Goal: Information Seeking & Learning: Check status

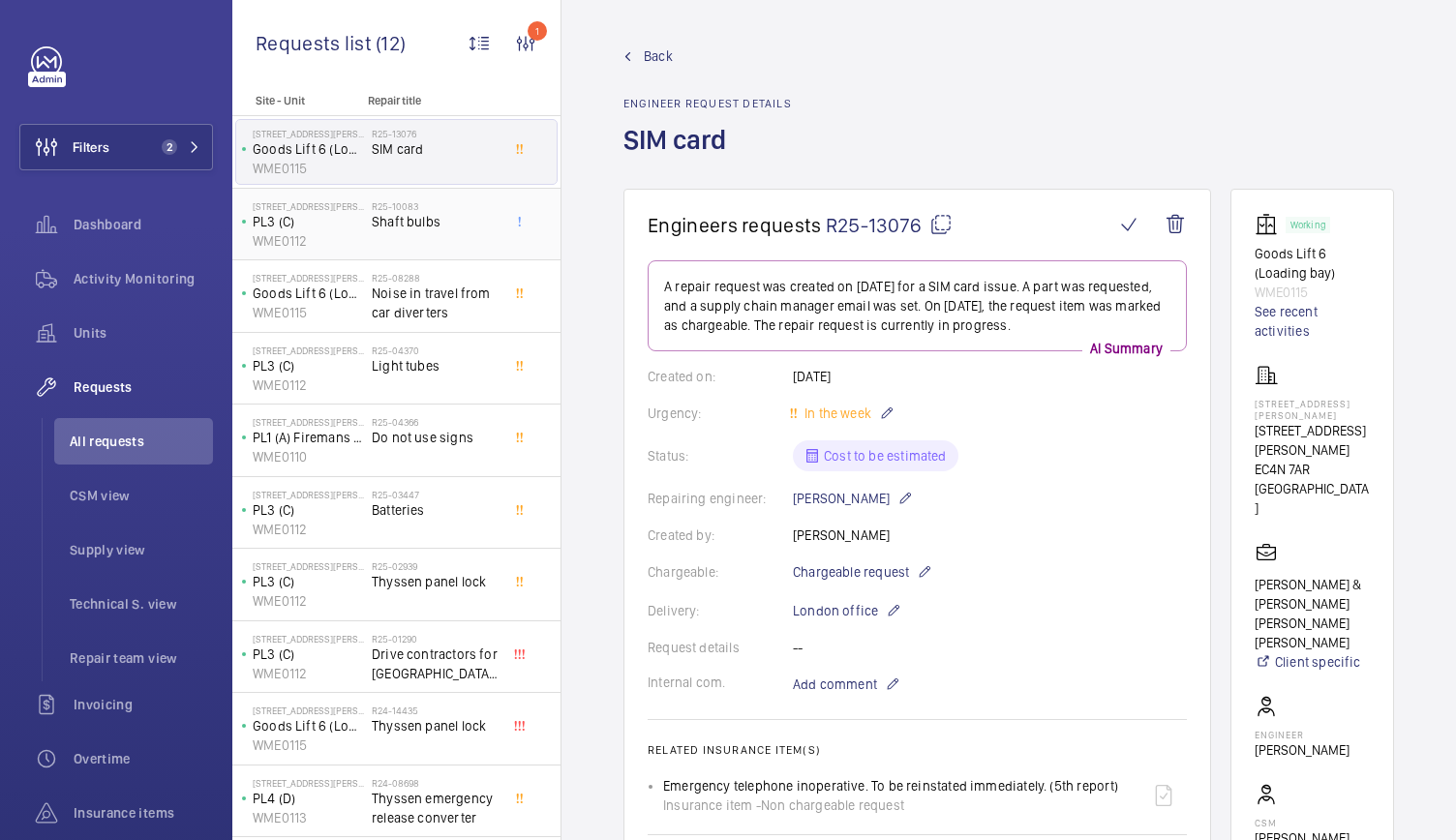
scroll to position [144, 0]
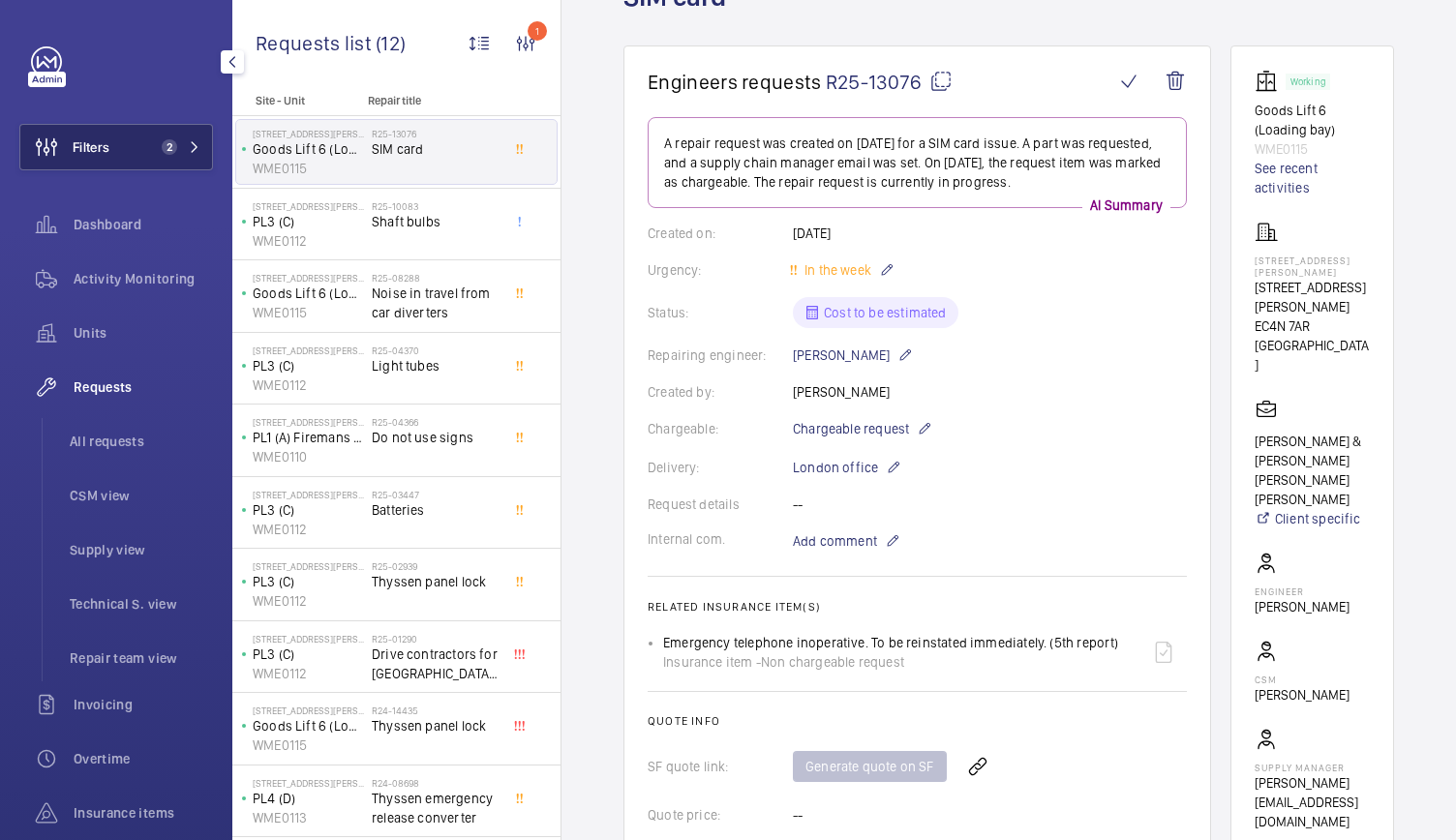
click at [182, 166] on button "Filters 2" at bounding box center [116, 147] width 194 height 47
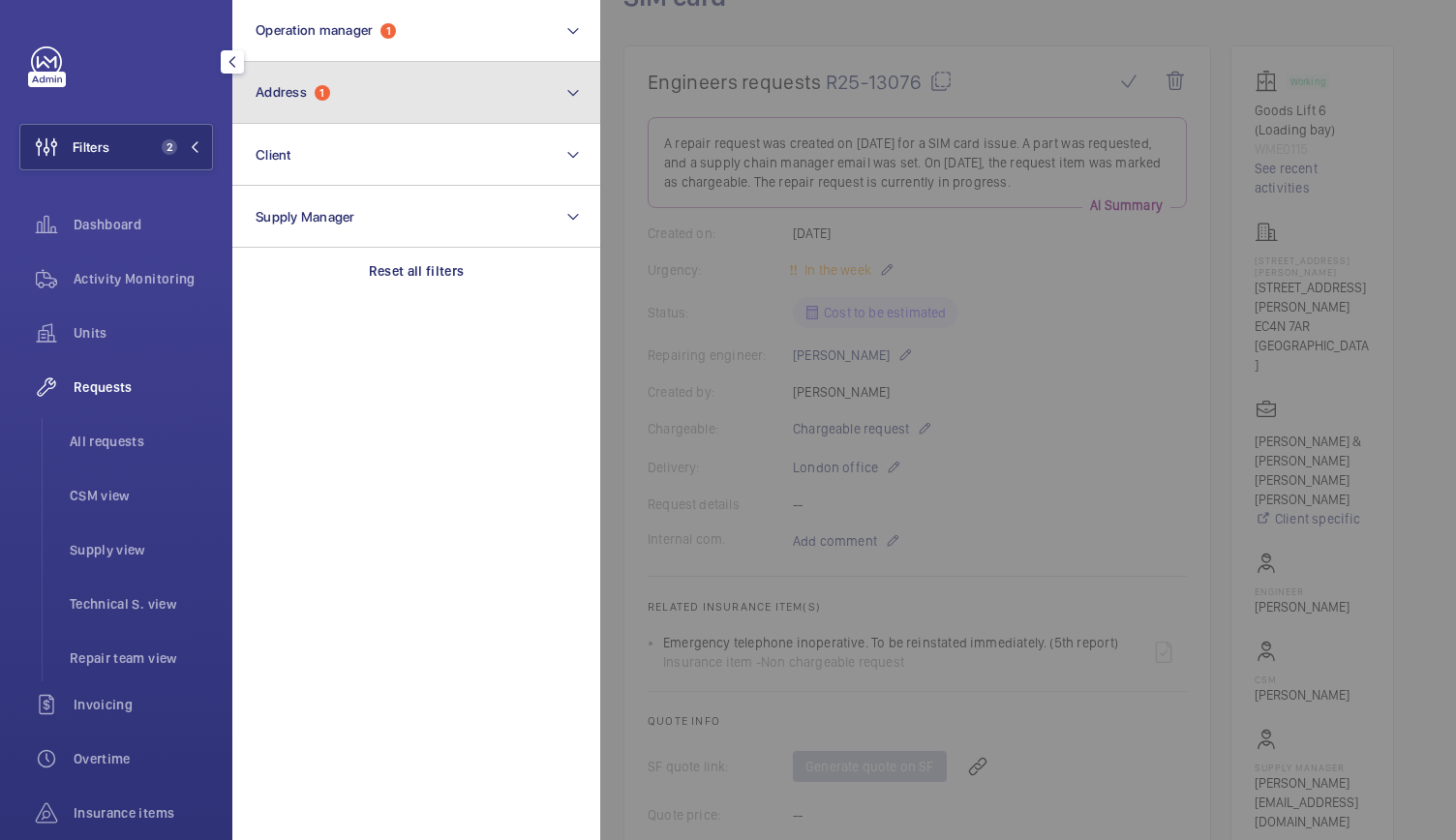
click at [346, 103] on button "Address 1" at bounding box center [415, 93] width 368 height 62
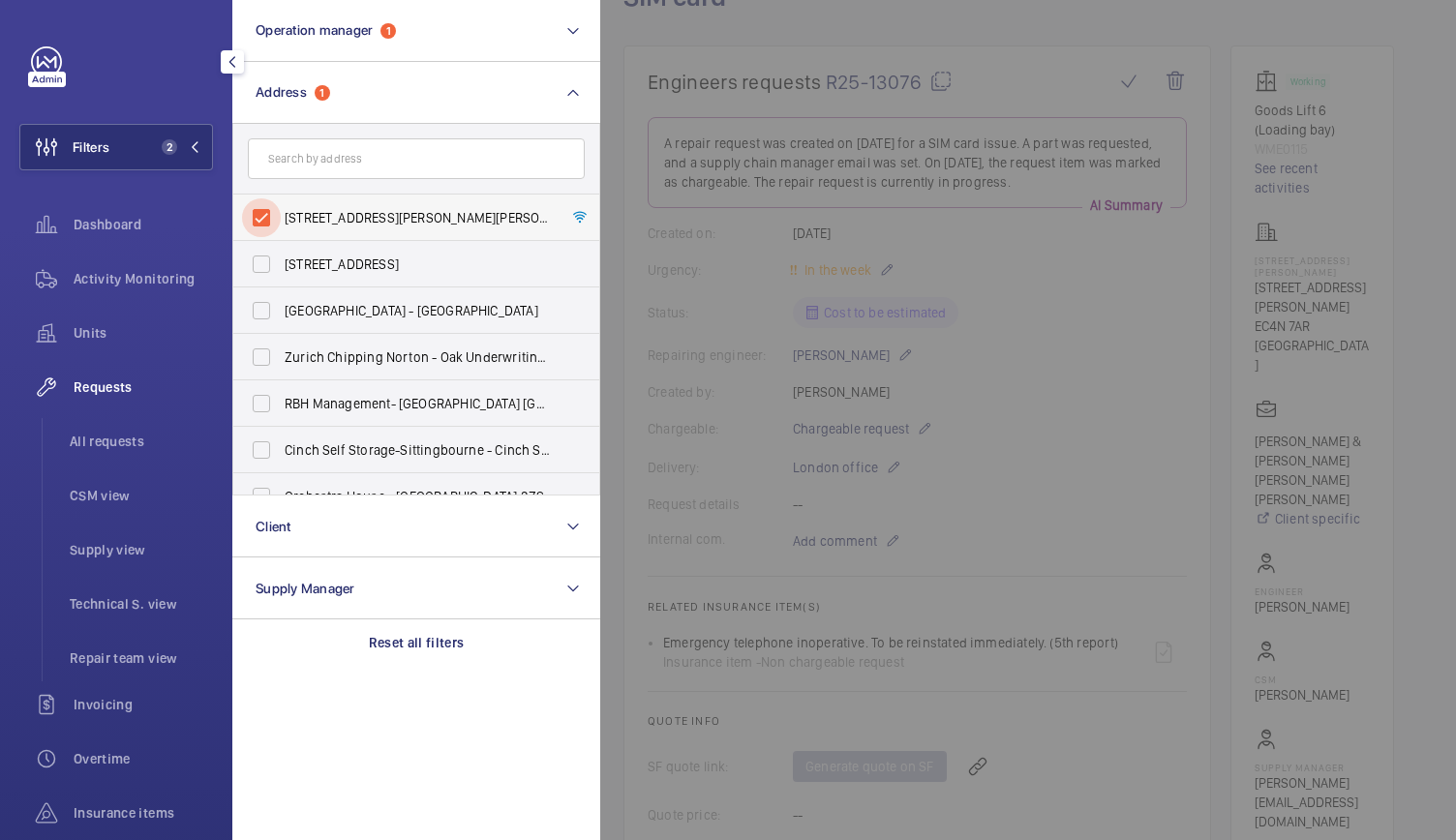
click at [255, 223] on input "[STREET_ADDRESS][PERSON_NAME][PERSON_NAME]" at bounding box center [261, 218] width 39 height 39
checkbox input "false"
click at [823, 102] on div at bounding box center [1328, 420] width 1456 height 840
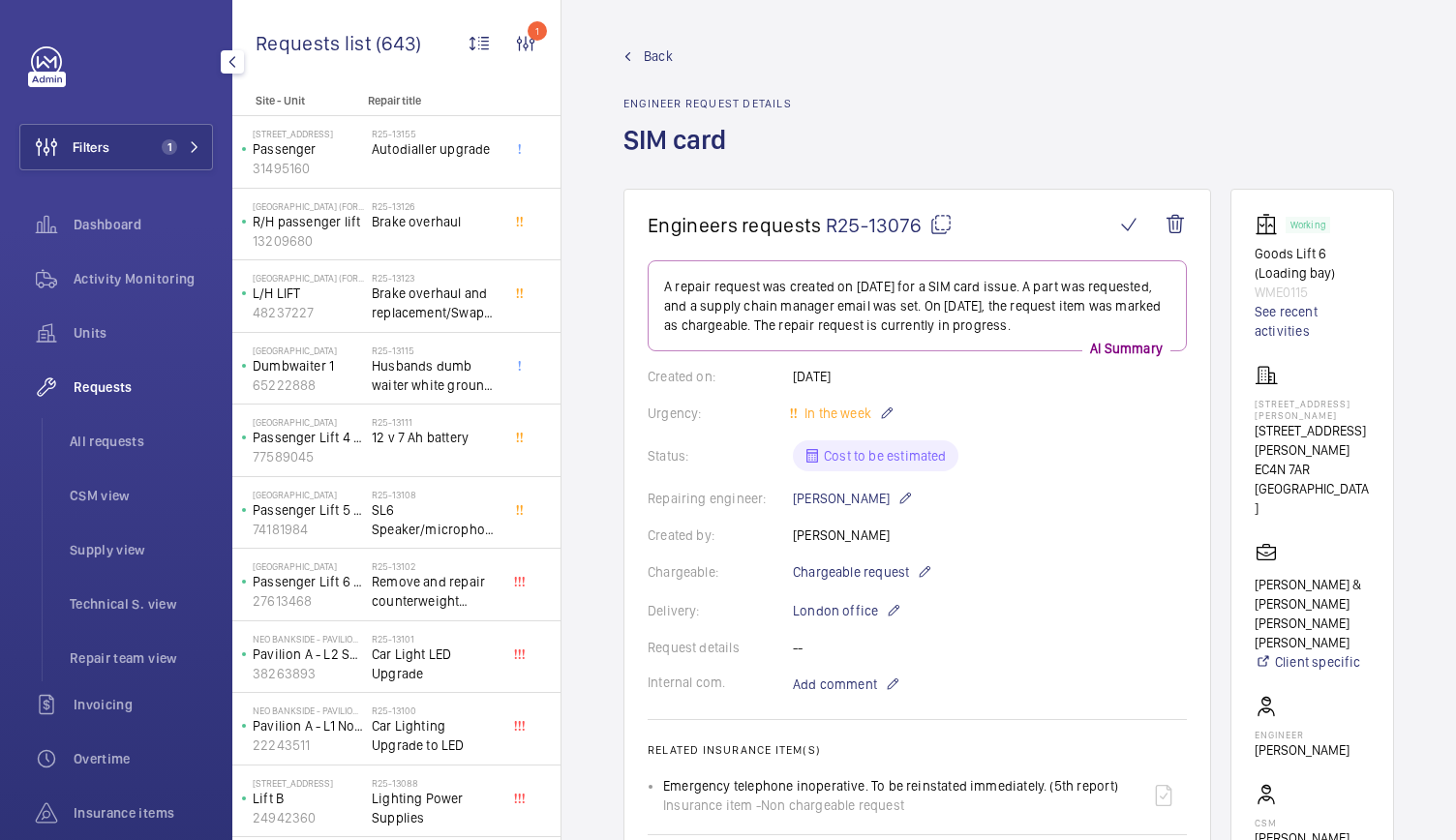
click at [642, 51] on link "Back" at bounding box center [708, 56] width 169 height 19
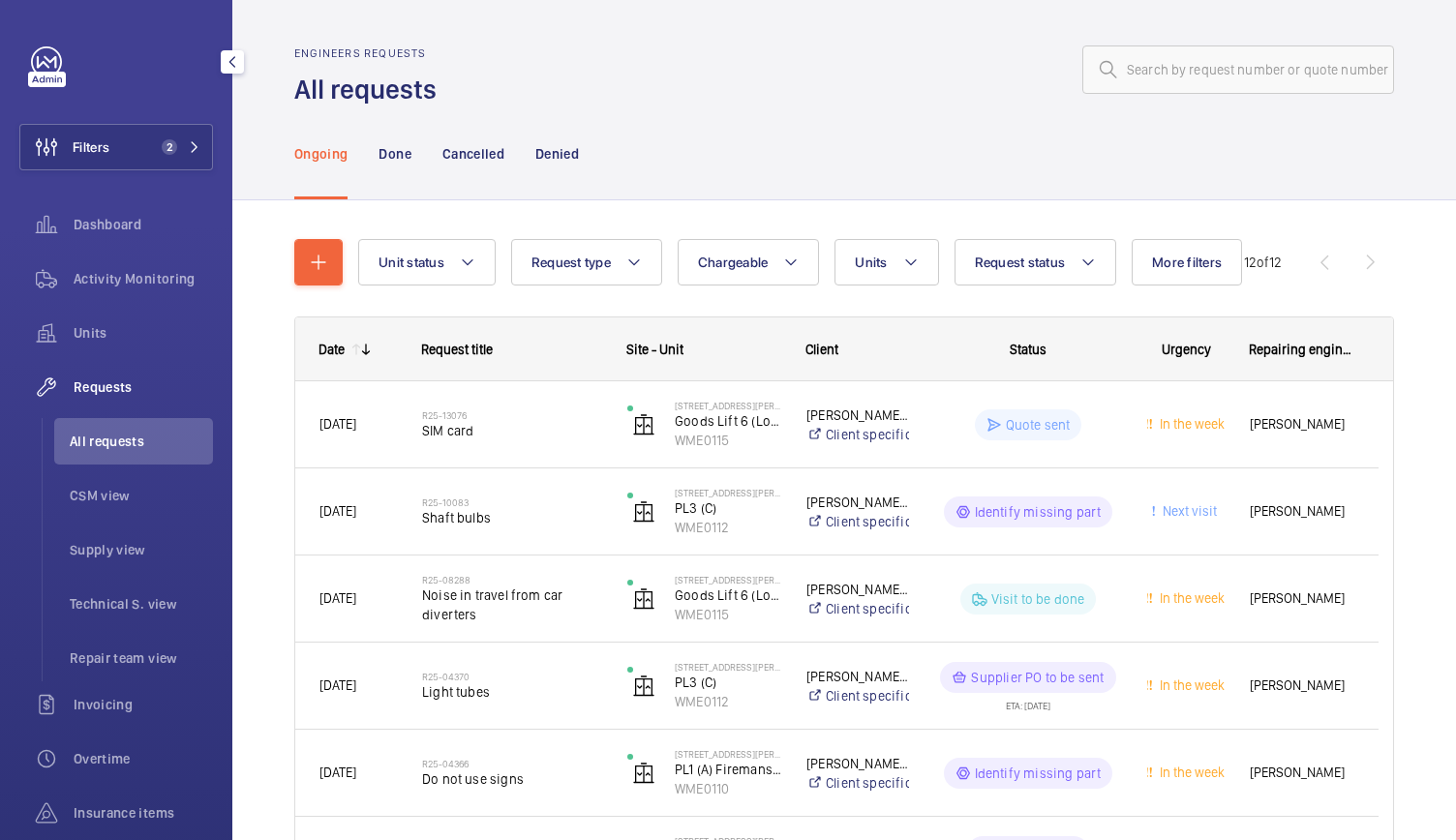
click at [1105, 69] on mat-icon at bounding box center [1109, 70] width 23 height 23
click at [1124, 70] on input "text" at bounding box center [1238, 70] width 311 height 48
click at [1125, 70] on input "text" at bounding box center [1238, 70] width 311 height 48
paste input "R25-00959"
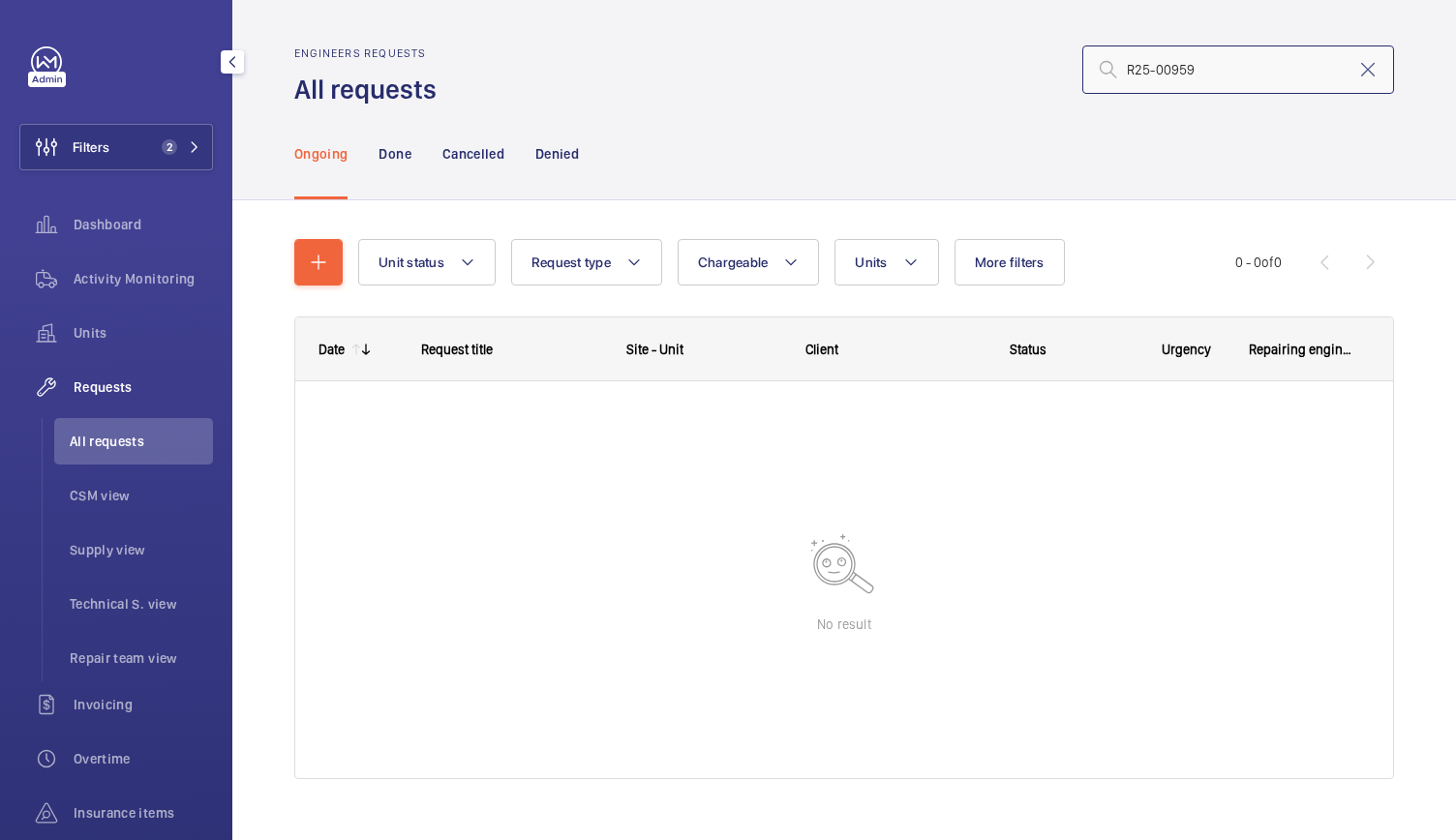
click at [1115, 70] on input "R25-00959" at bounding box center [1238, 70] width 311 height 48
click at [1229, 61] on input "R25-00959" at bounding box center [1238, 70] width 311 height 48
type input "R25-00959"
click at [150, 127] on button "Filters 2" at bounding box center [116, 147] width 194 height 47
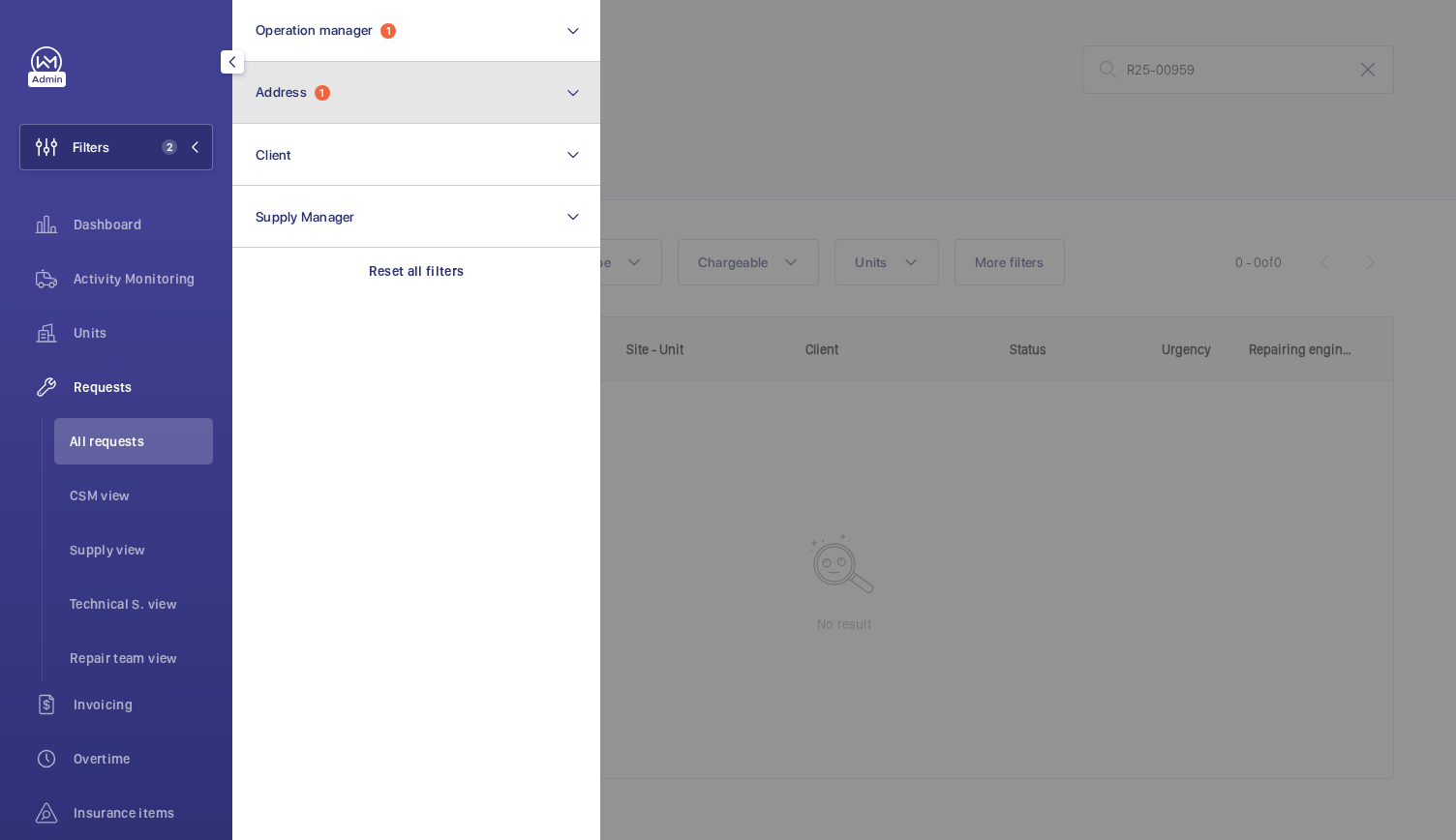
click at [292, 88] on span "Address" at bounding box center [280, 92] width 51 height 16
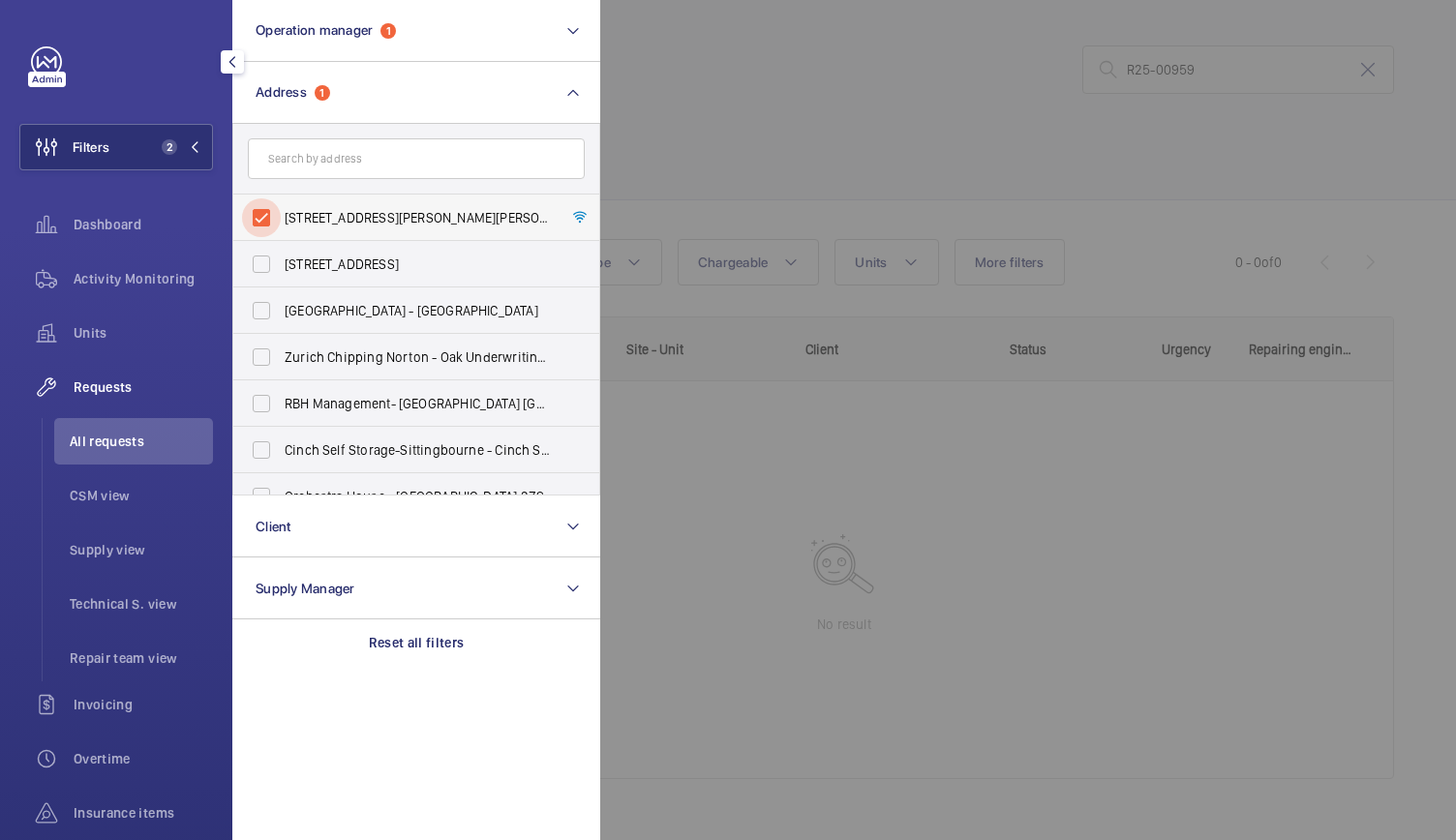
click at [263, 212] on input "[STREET_ADDRESS][PERSON_NAME][PERSON_NAME]" at bounding box center [261, 218] width 39 height 39
checkbox input "false"
click at [817, 127] on div at bounding box center [1328, 420] width 1456 height 840
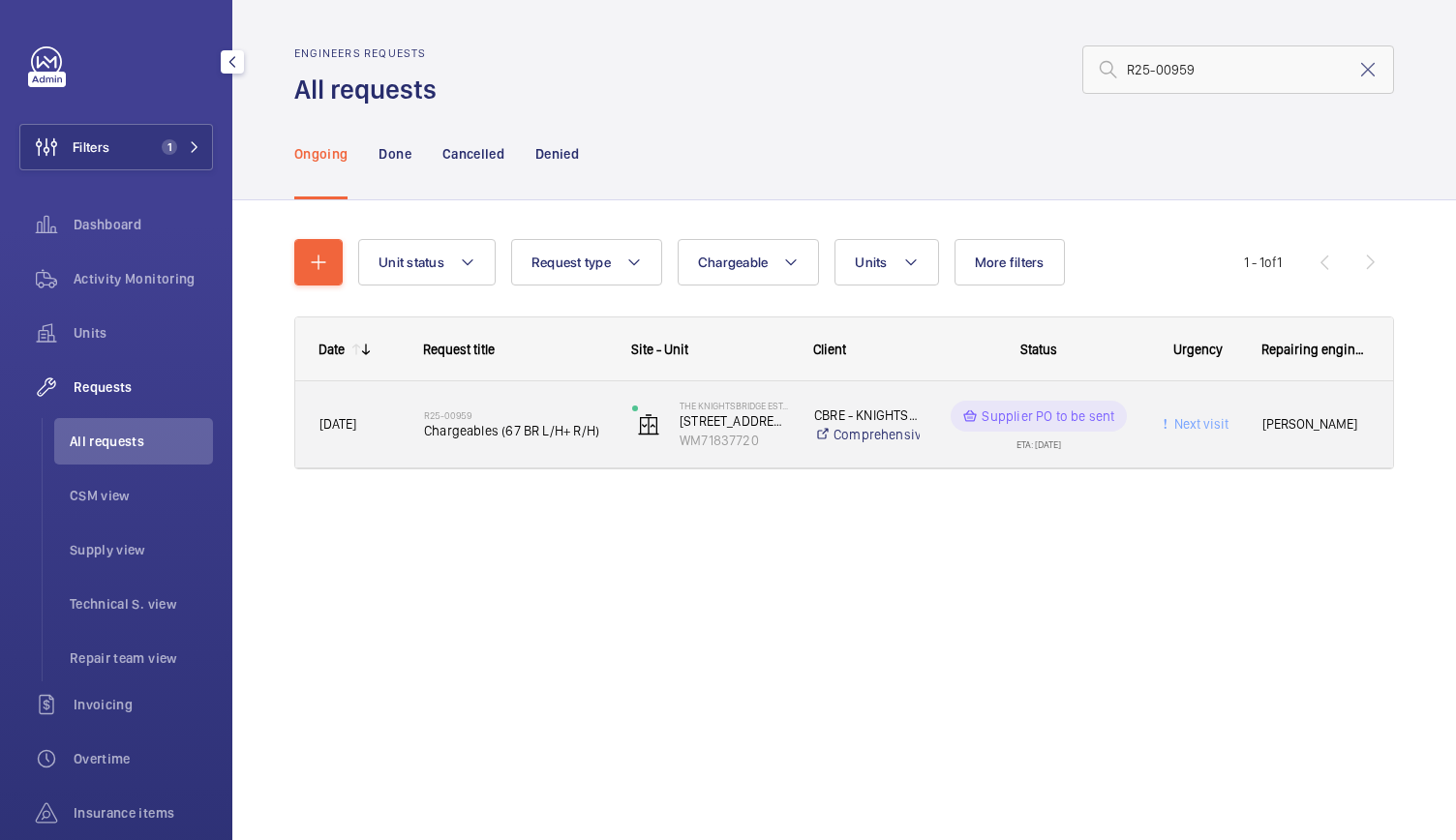
click at [579, 456] on div "R25-00959 Chargeables (67 BR L/H+ R/H)" at bounding box center [503, 425] width 207 height 87
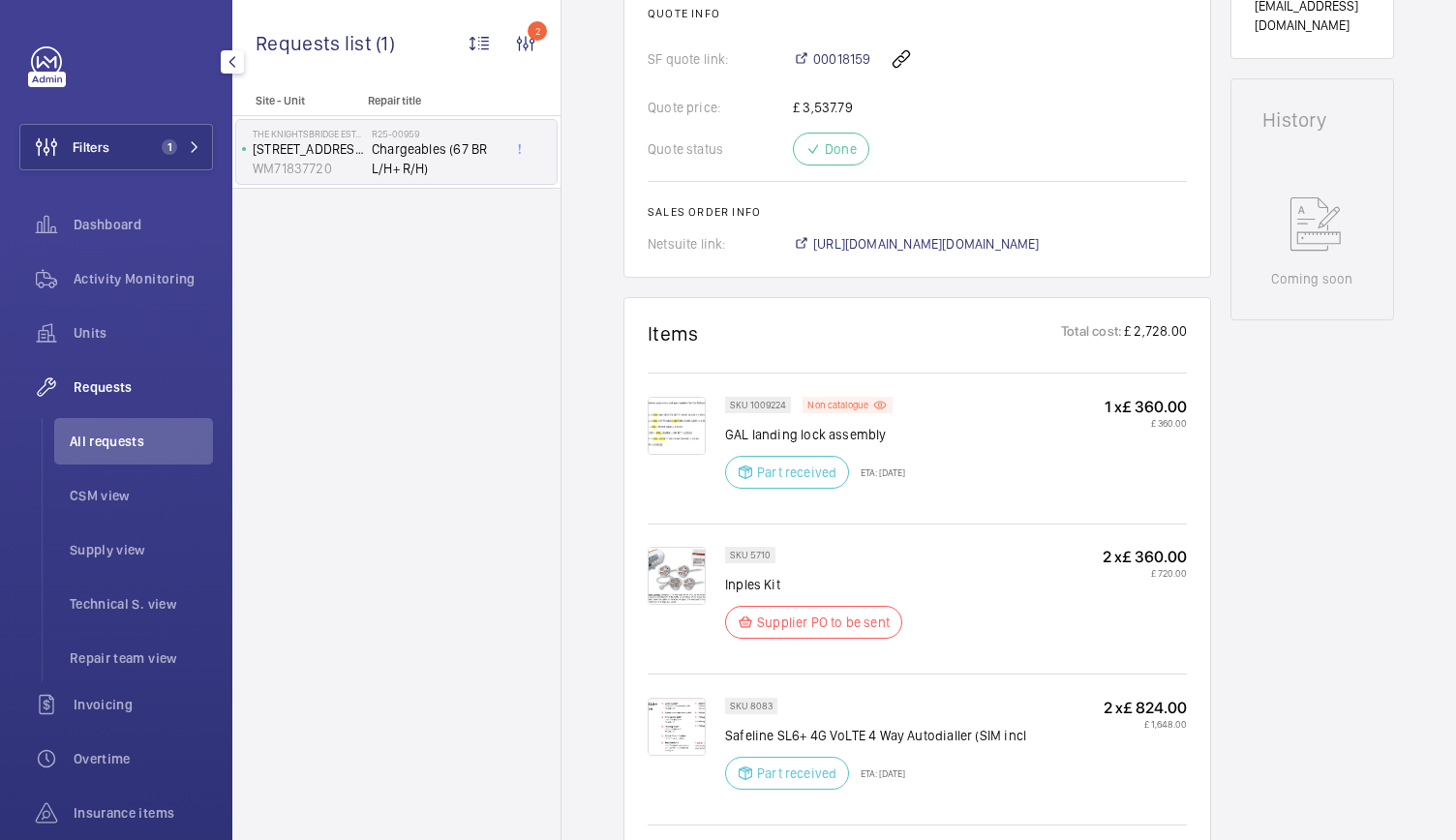
scroll to position [900, 0]
click at [840, 49] on div "00018159" at bounding box center [989, 60] width 394 height 47
click at [838, 59] on span "00018159" at bounding box center [841, 60] width 57 height 19
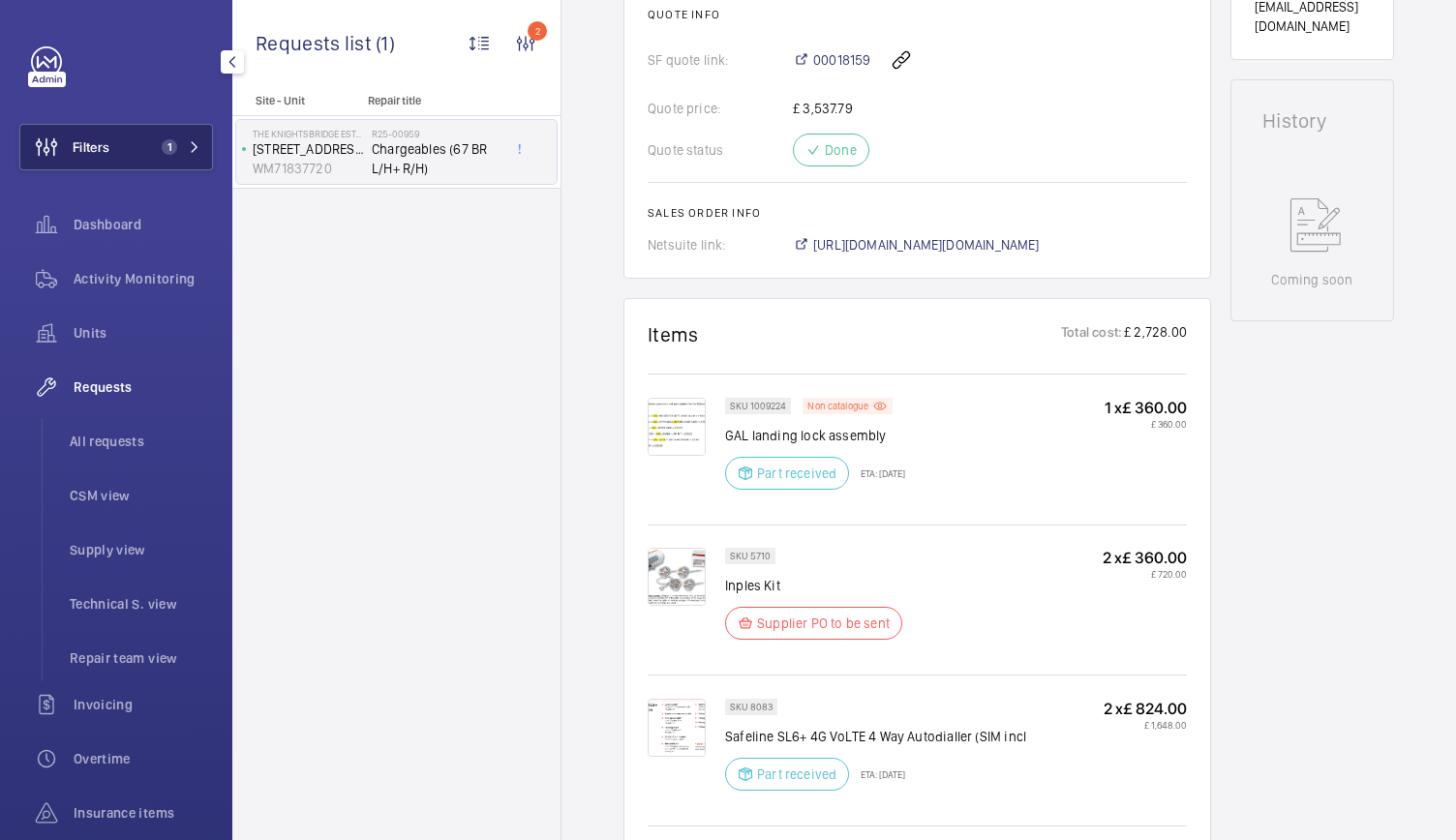
click at [124, 145] on button "Filters 1" at bounding box center [116, 147] width 194 height 47
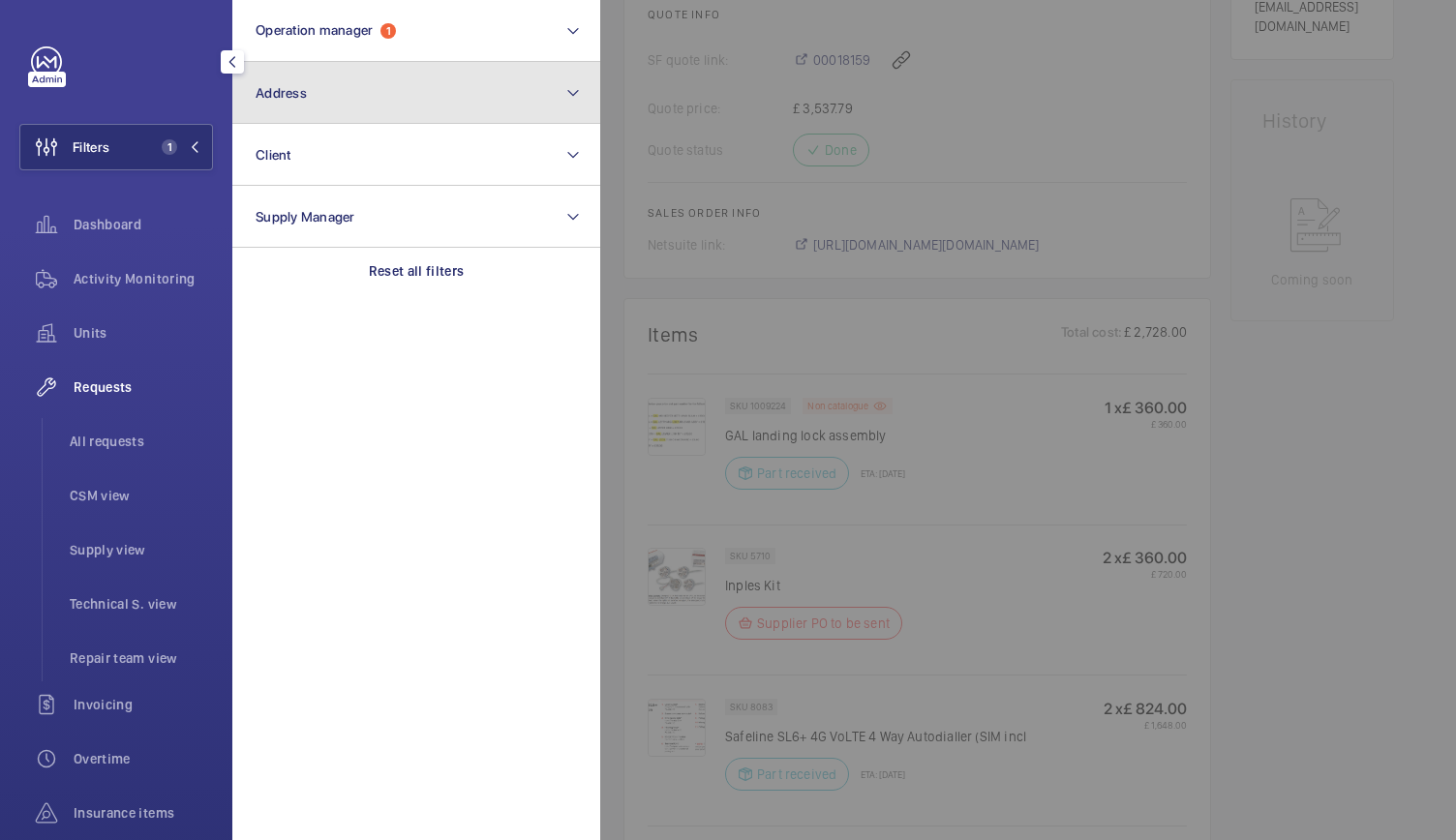
click at [394, 99] on button "Address" at bounding box center [415, 93] width 368 height 62
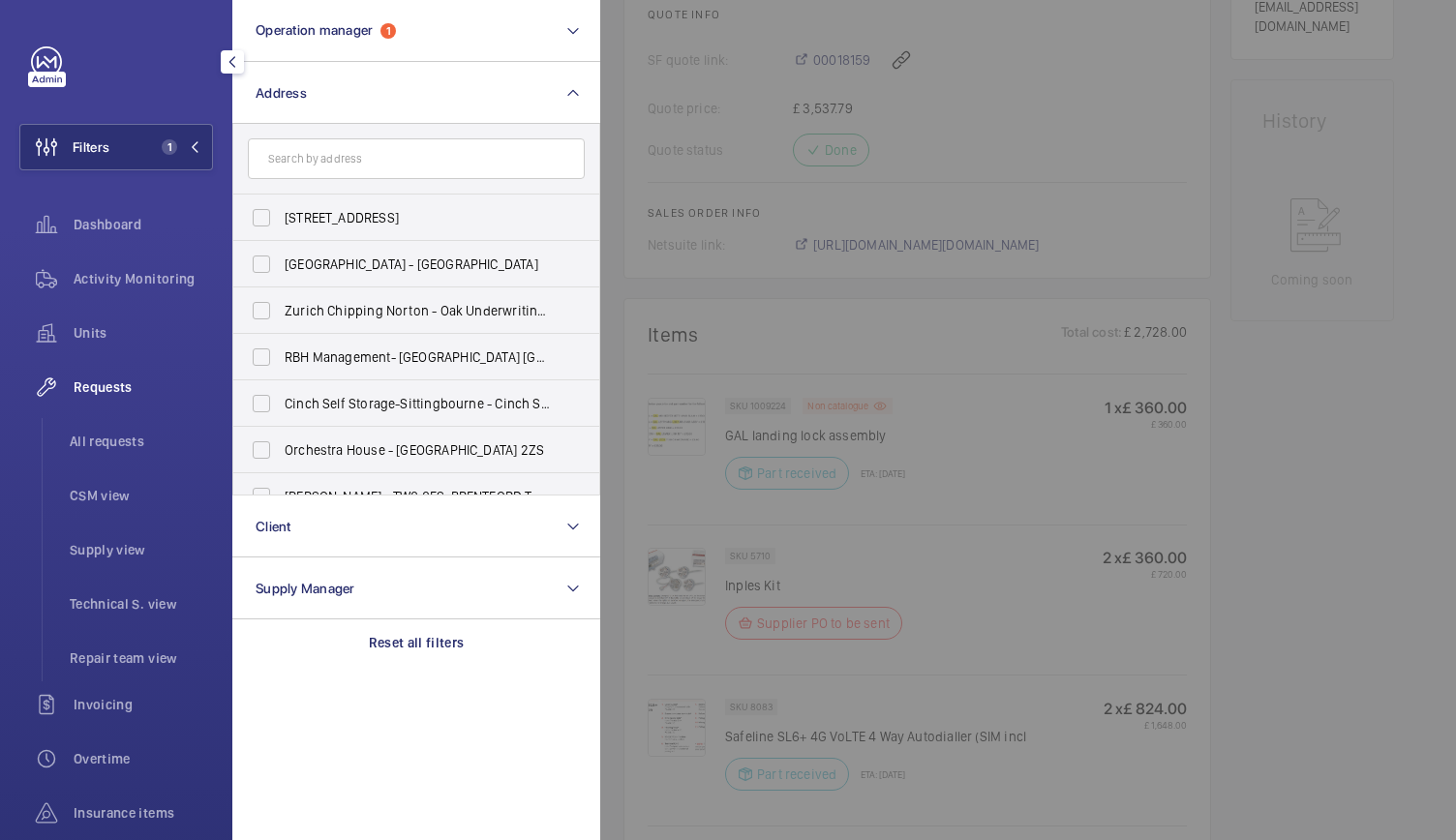
click at [354, 156] on input "text" at bounding box center [415, 159] width 337 height 41
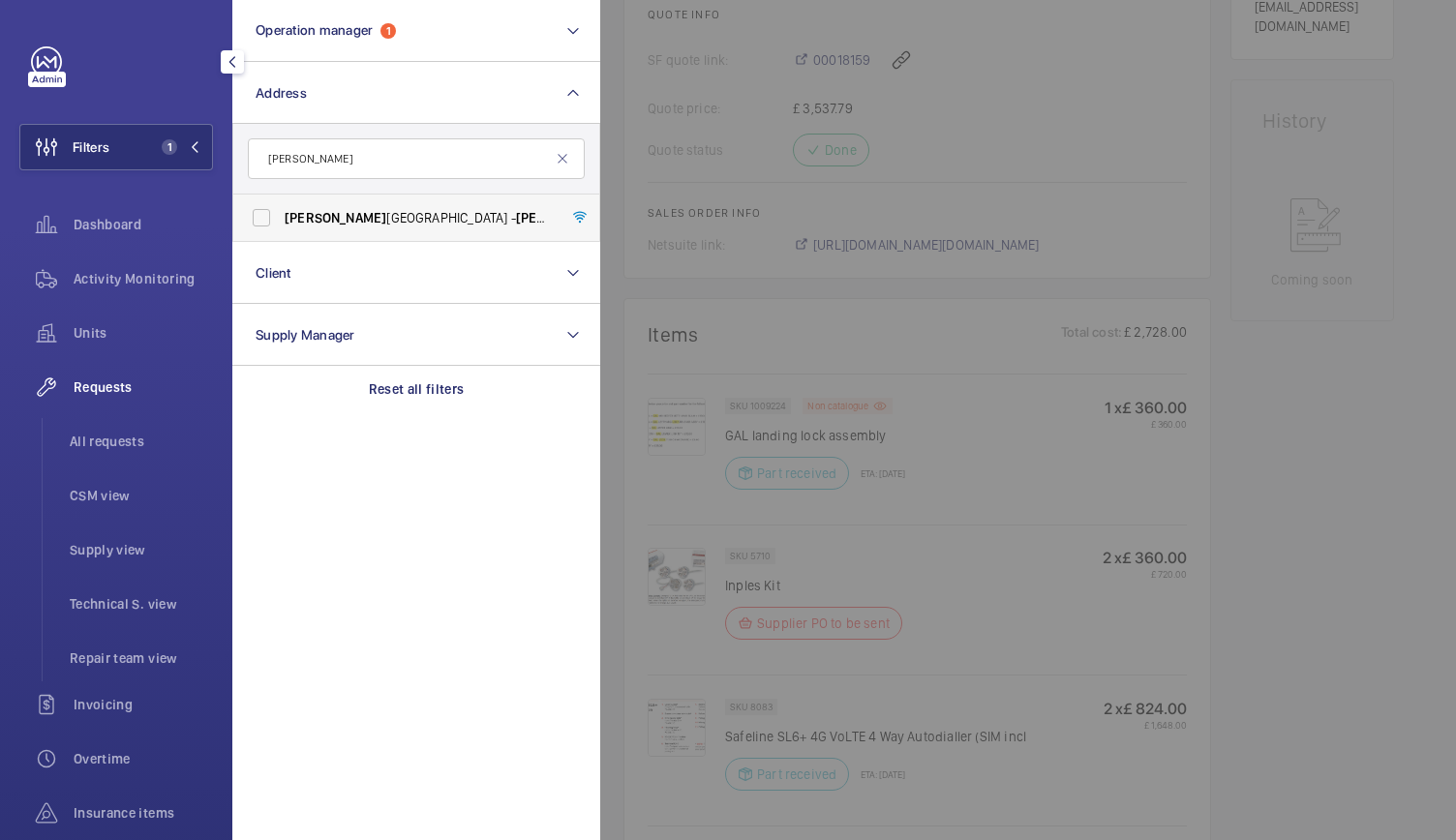
type input "[PERSON_NAME]"
click at [327, 223] on span "[PERSON_NAME]" at bounding box center [335, 218] width 102 height 16
click at [280, 223] on input "[PERSON_NAME][GEOGRAPHIC_DATA] - [PERSON_NAME][GEOGRAPHIC_DATA]" at bounding box center [261, 218] width 39 height 39
checkbox input "true"
click at [155, 285] on span "Activity Monitoring" at bounding box center [144, 278] width 140 height 19
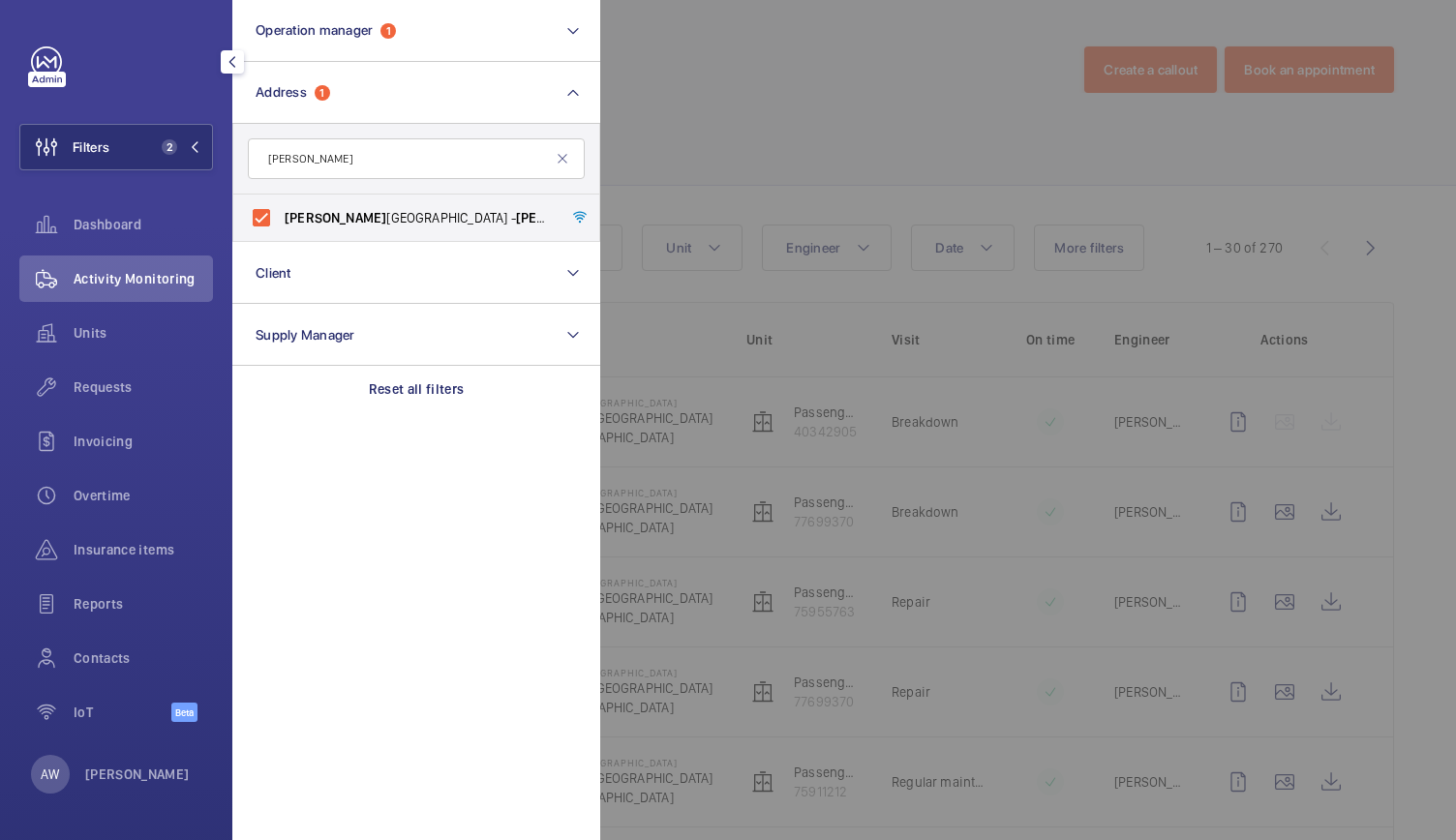
click at [740, 170] on div at bounding box center [1328, 420] width 1456 height 840
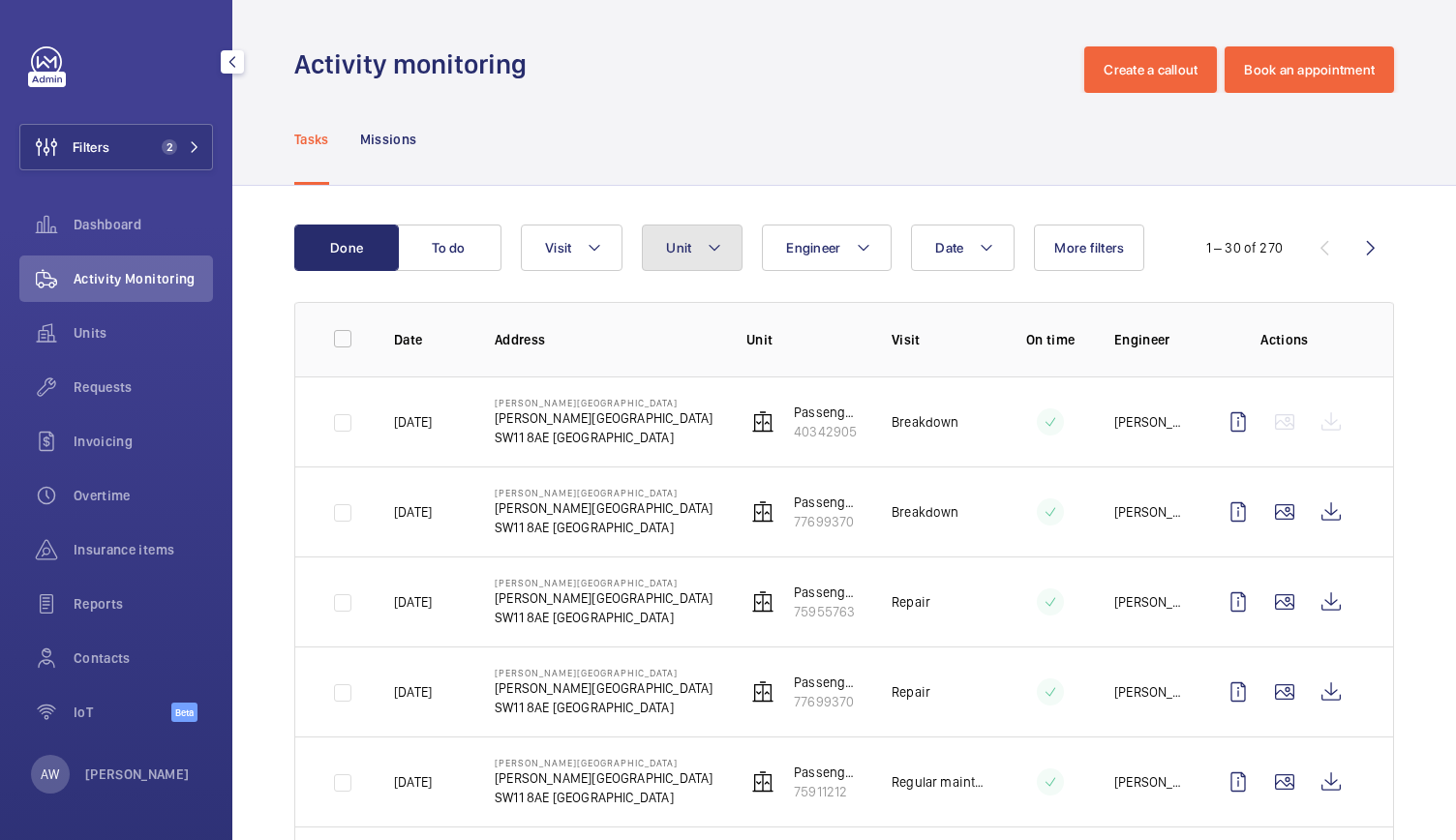
click at [669, 236] on button "Unit" at bounding box center [693, 247] width 101 height 47
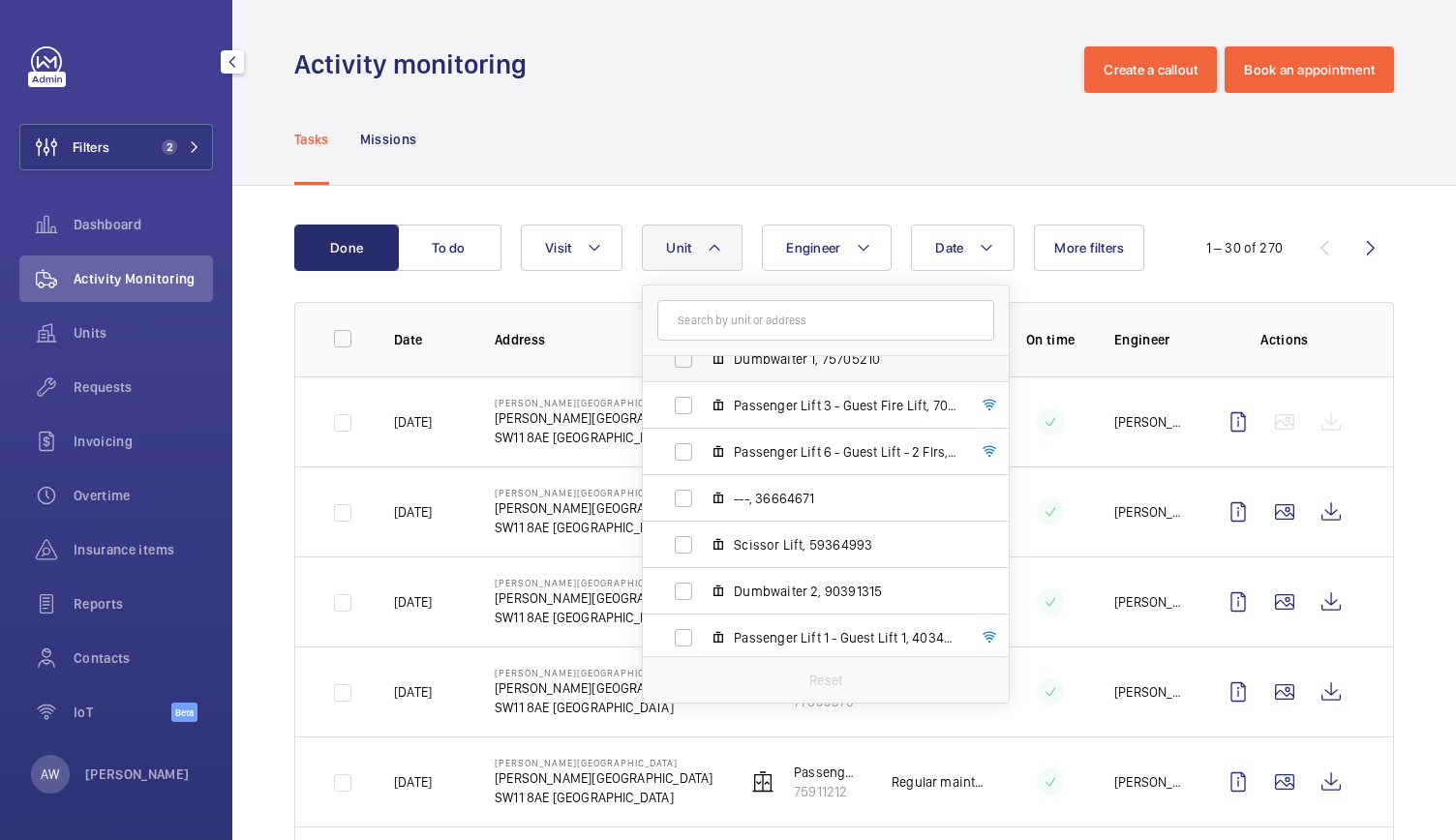
scroll to position [115, 0]
click at [781, 405] on span "Passenger Lift 3 - Guest Fire Lift, 70493162" at bounding box center [845, 404] width 224 height 19
click at [702, 405] on input "Passenger Lift 3 - Guest Fire Lift, 70493162" at bounding box center [684, 404] width 39 height 39
checkbox input "true"
click at [797, 139] on div "Tasks Missions" at bounding box center [844, 139] width 1100 height 92
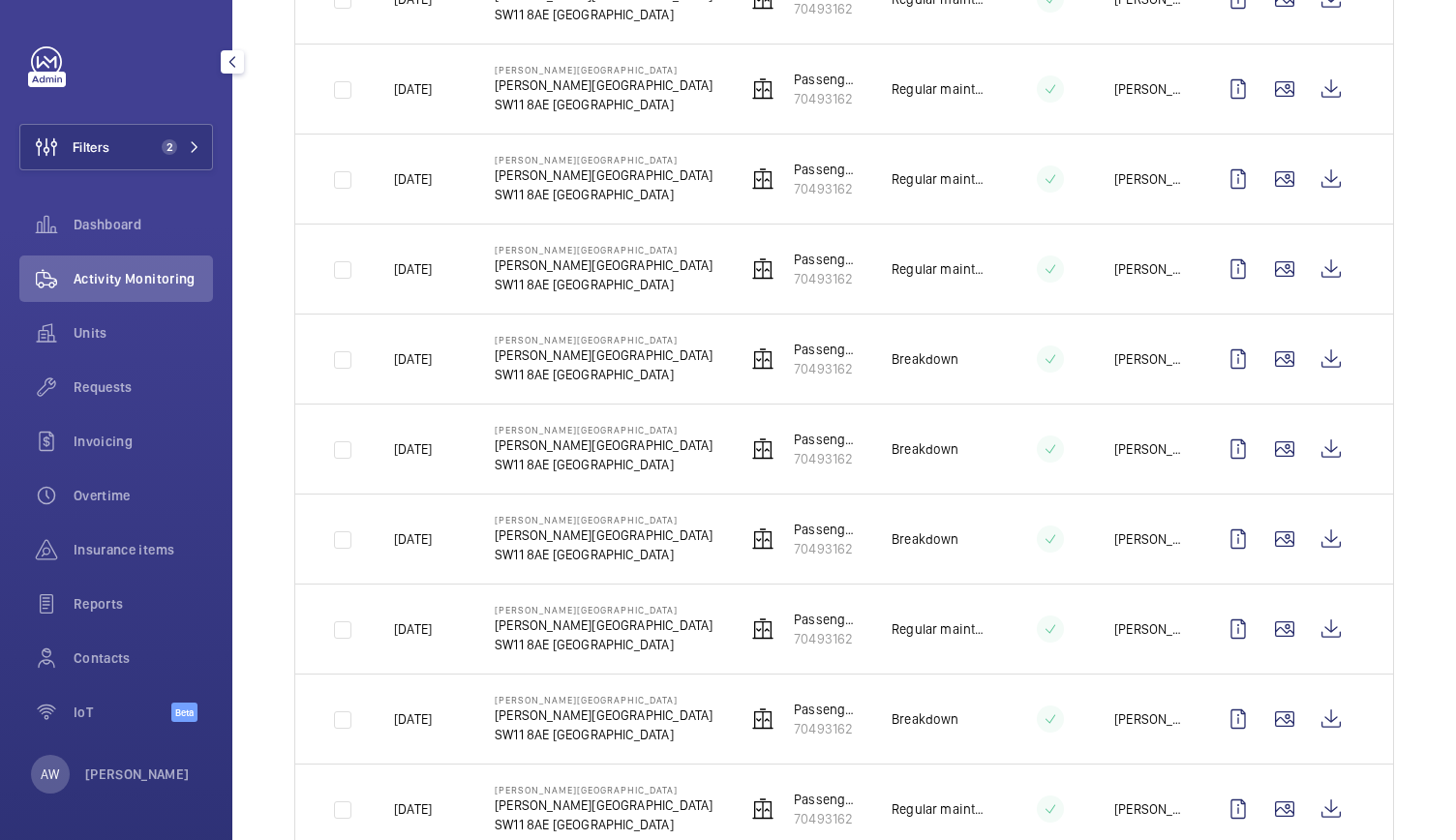
scroll to position [2274, 0]
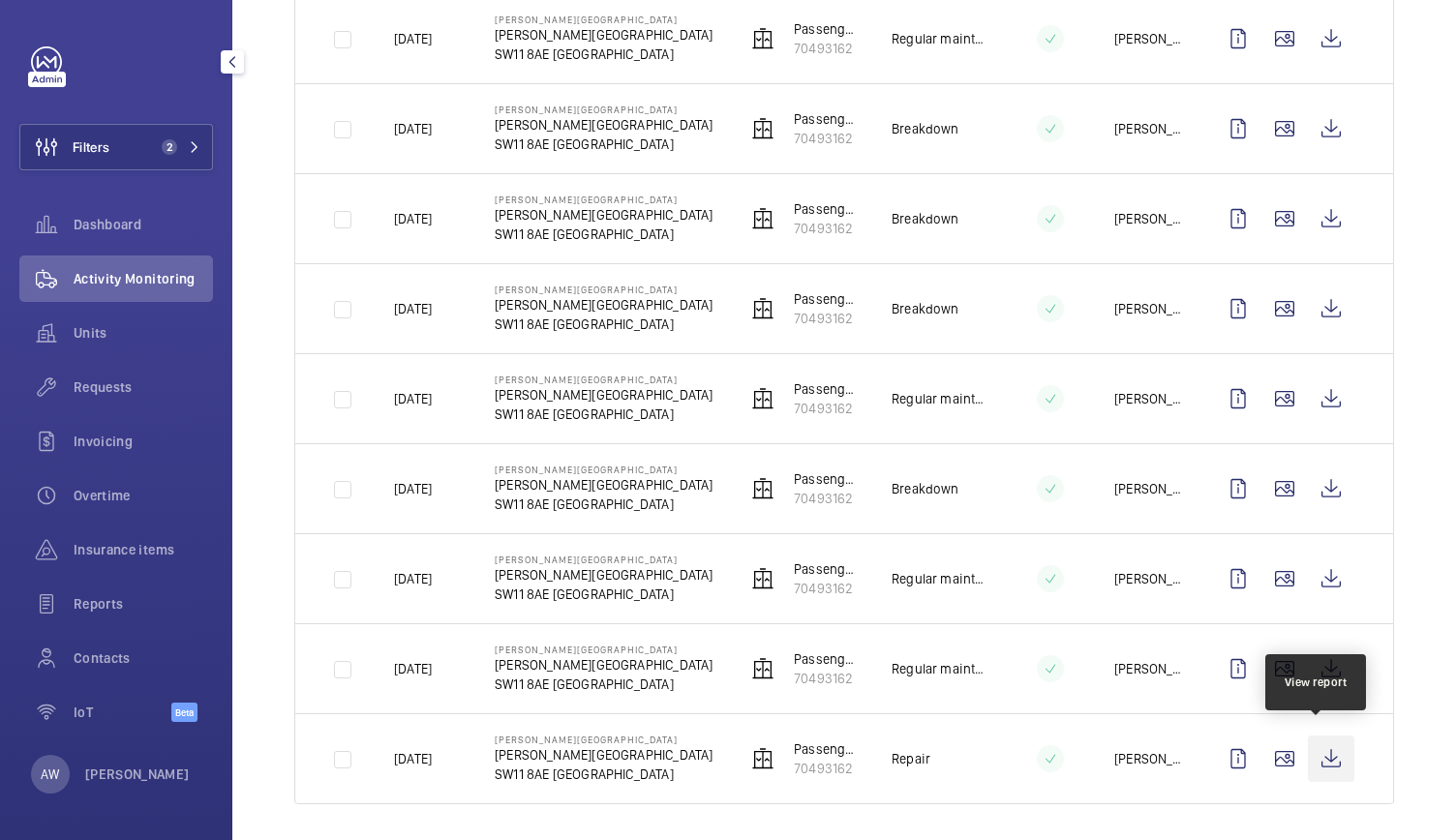
click at [1320, 756] on wm-front-icon-button at bounding box center [1331, 759] width 47 height 47
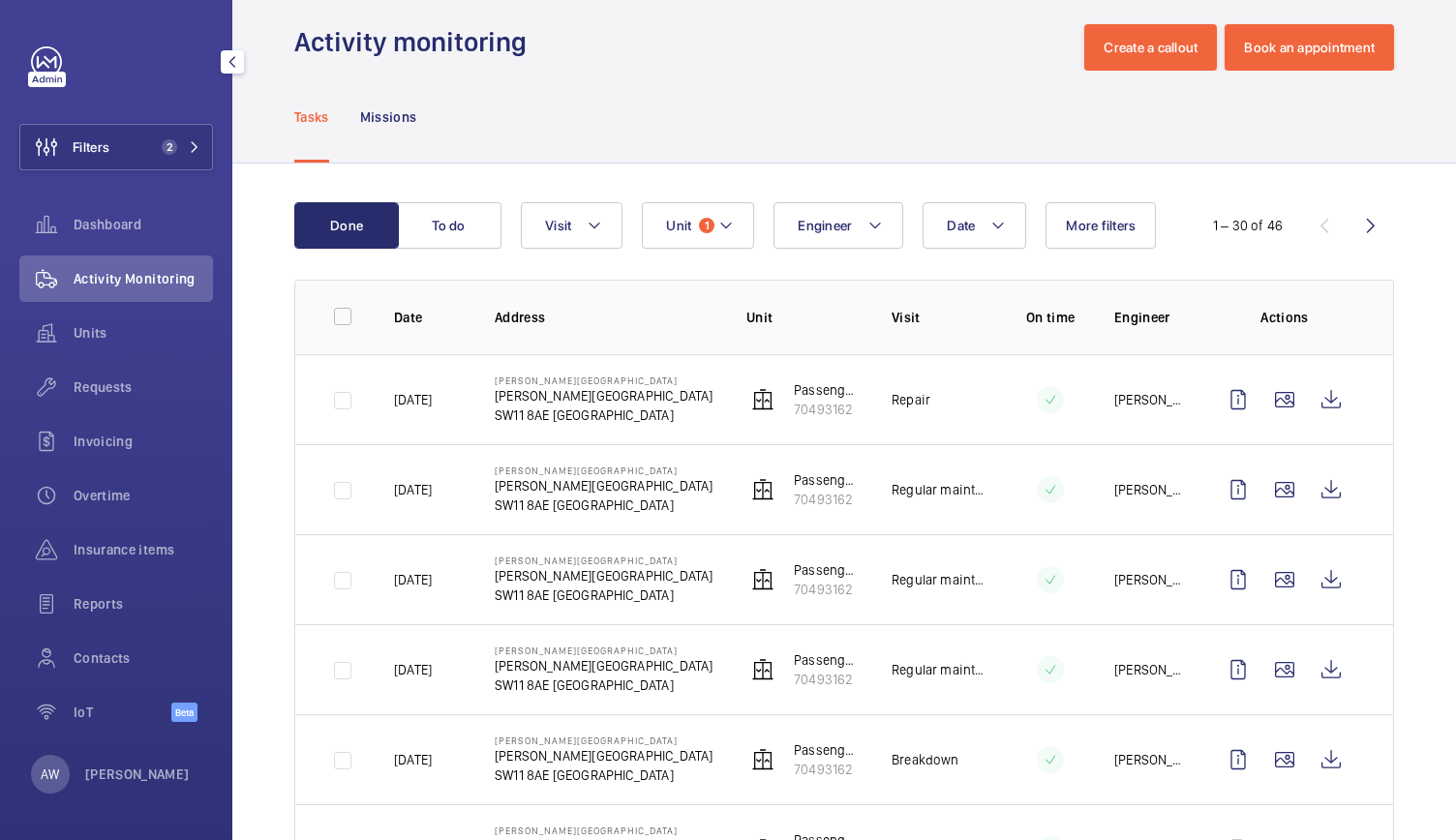
scroll to position [15, 0]
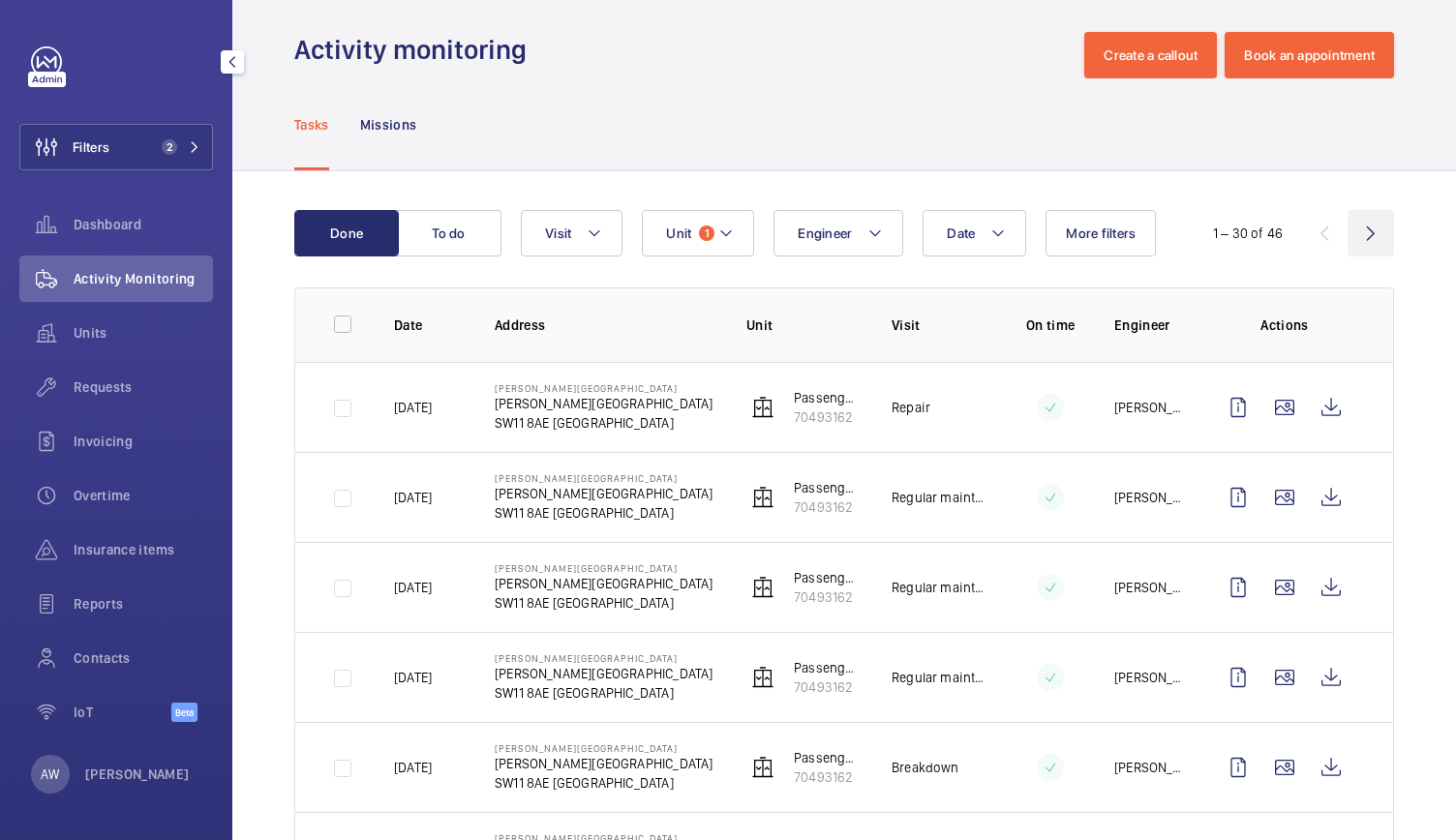
click at [1353, 229] on wm-front-icon-button at bounding box center [1371, 234] width 47 height 47
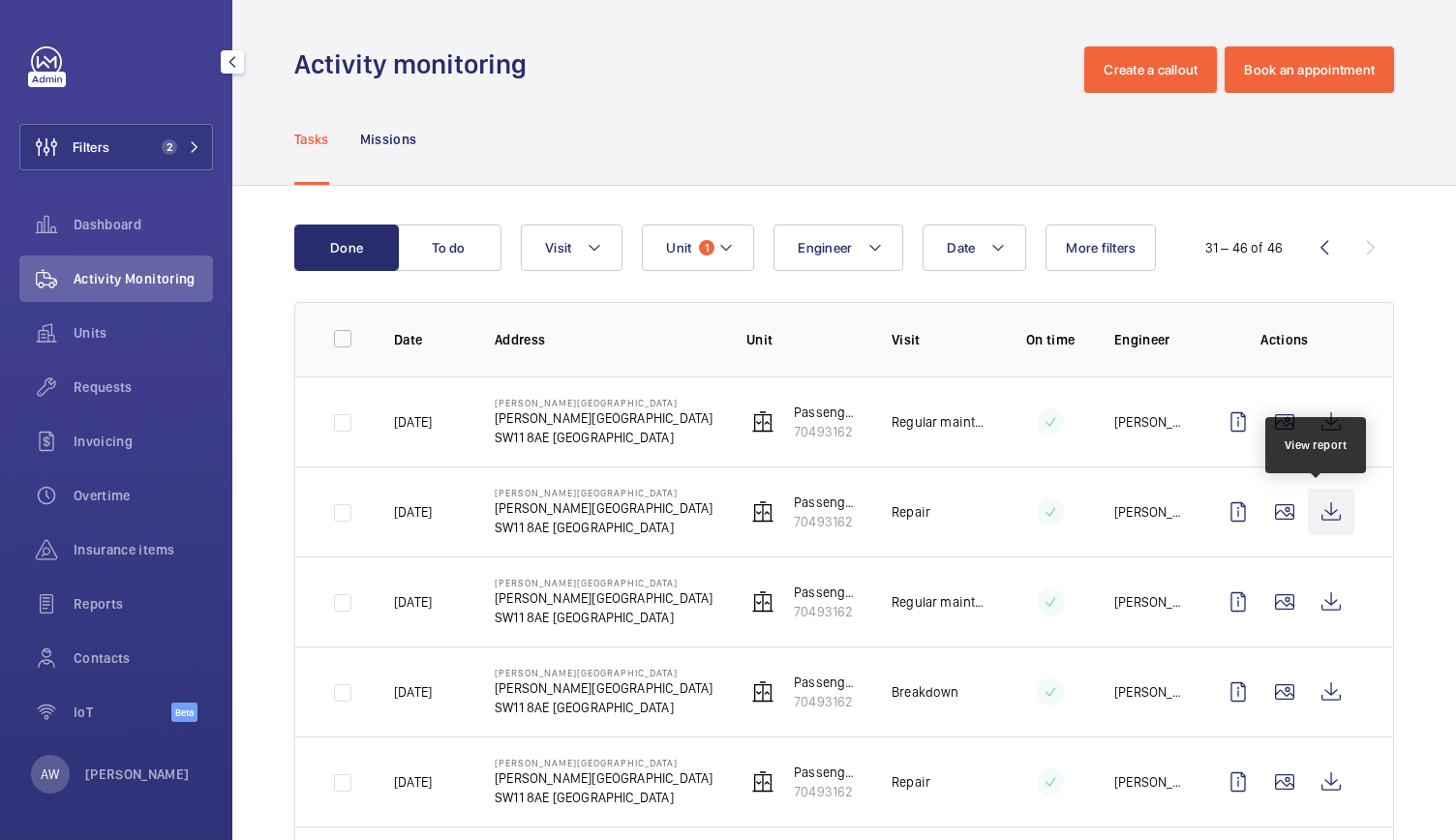
click at [1316, 504] on wm-front-icon-button at bounding box center [1331, 512] width 47 height 47
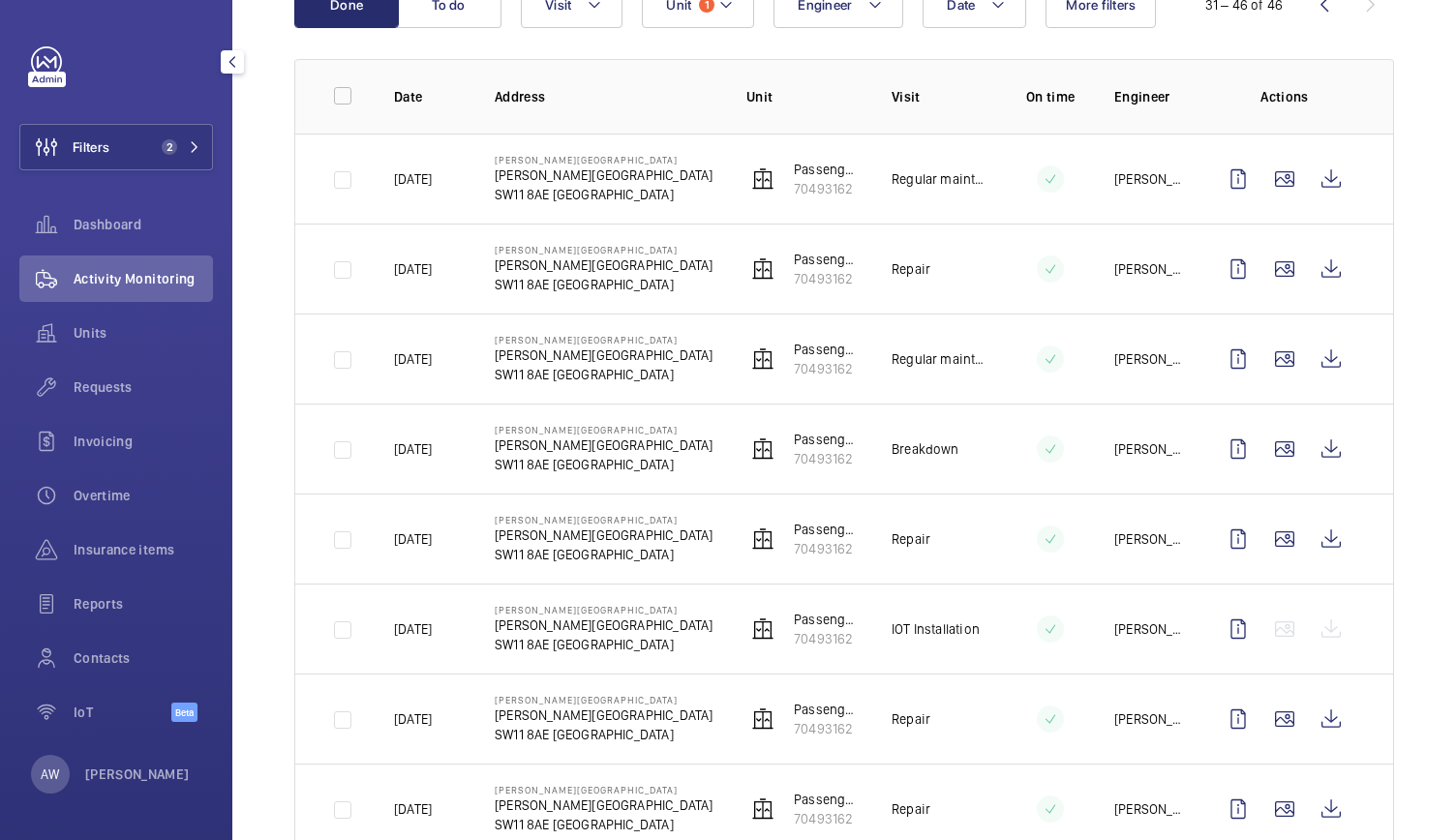
scroll to position [243, 0]
click at [1322, 535] on wm-front-icon-button at bounding box center [1331, 538] width 47 height 47
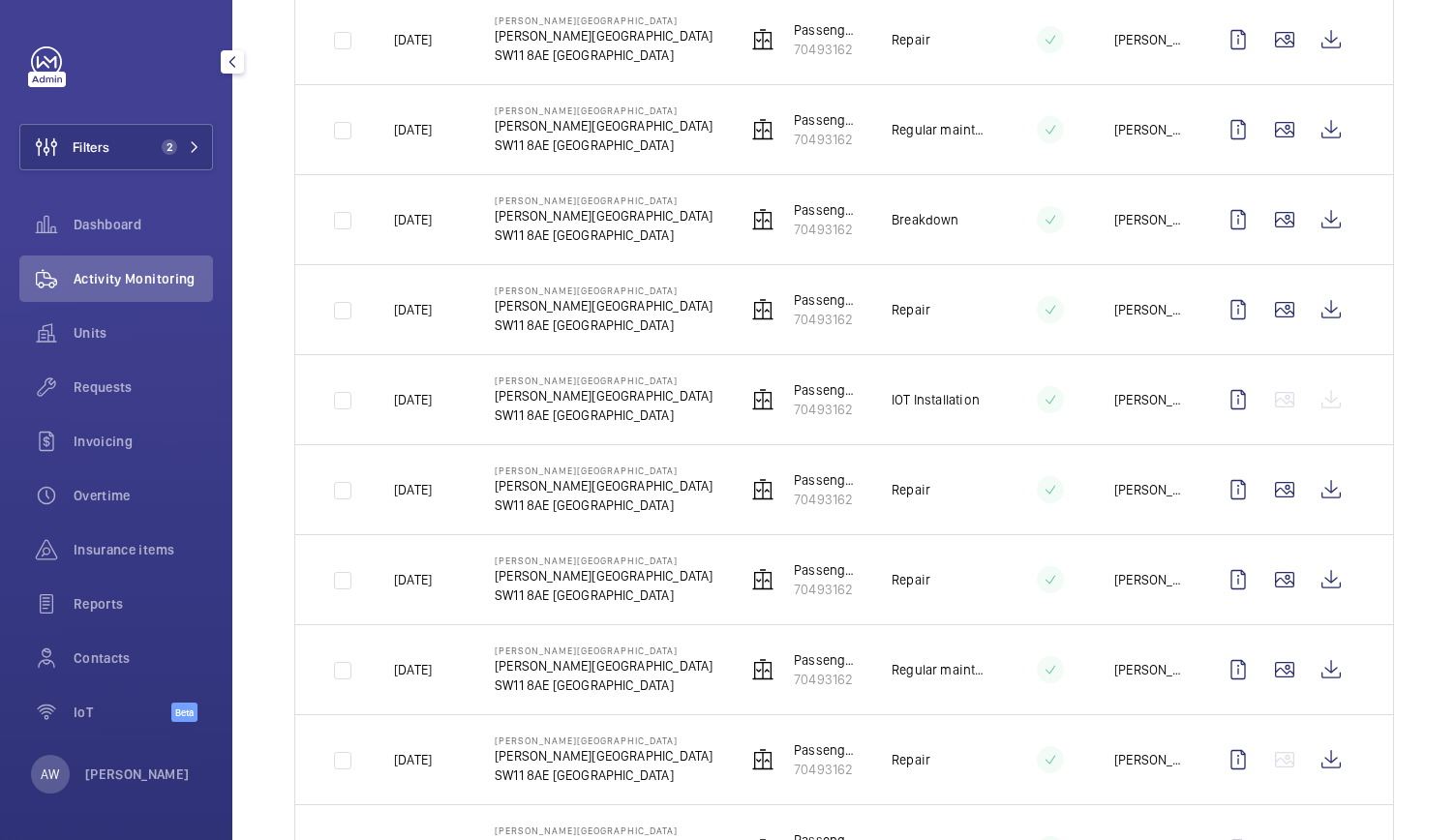
scroll to position [475, 0]
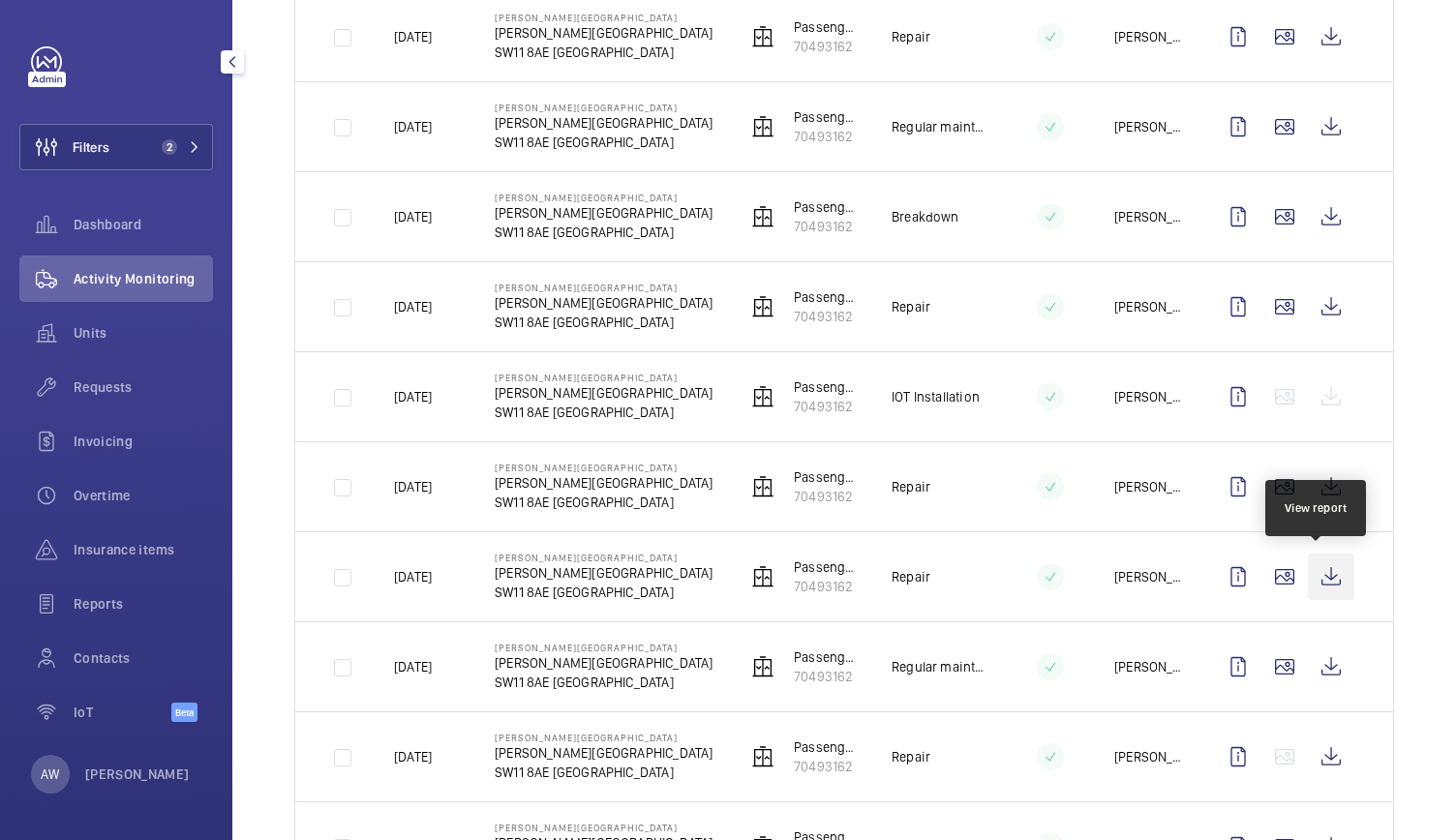
click at [1322, 583] on wm-front-icon-button at bounding box center [1331, 577] width 47 height 47
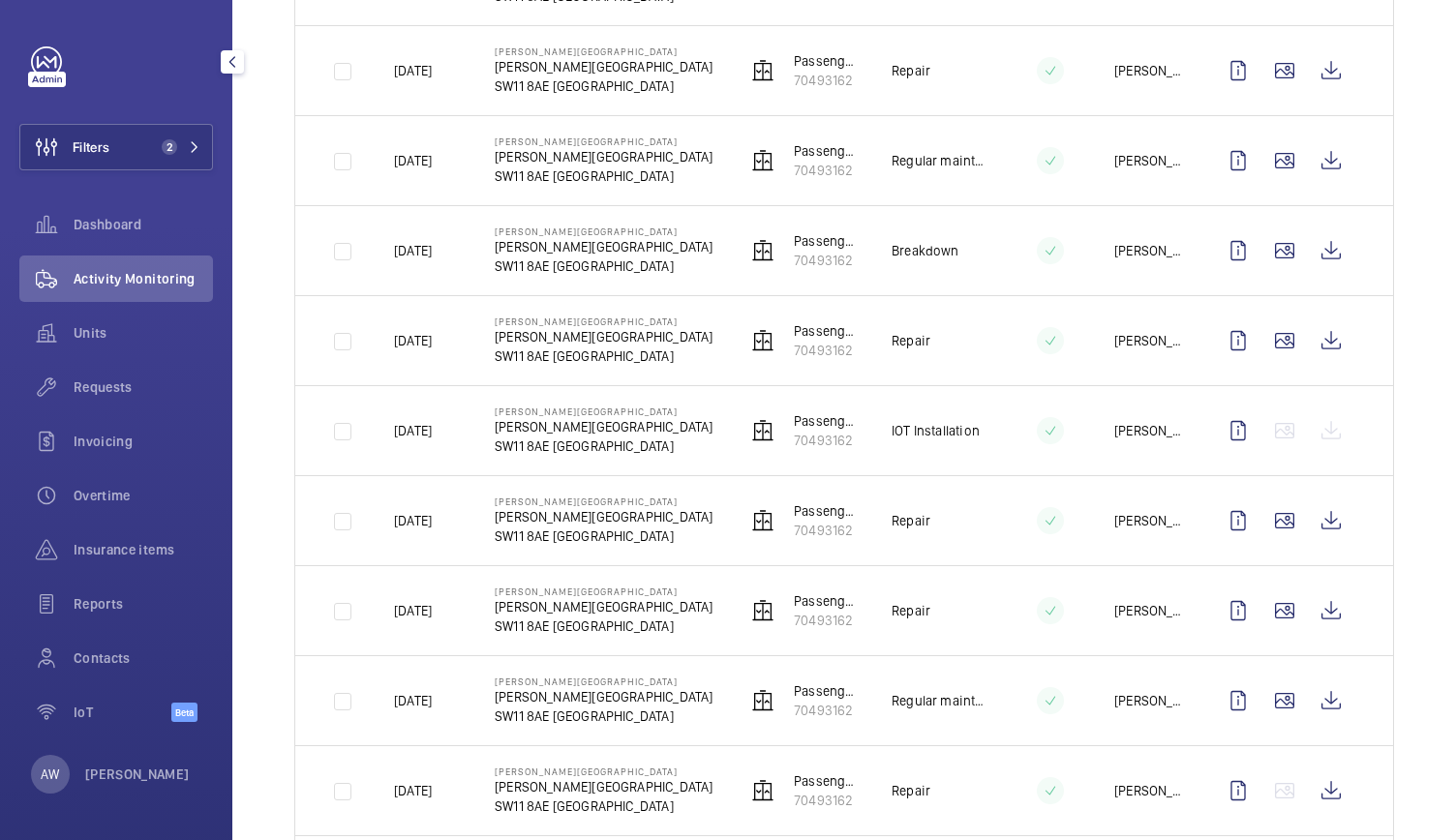
scroll to position [419, 0]
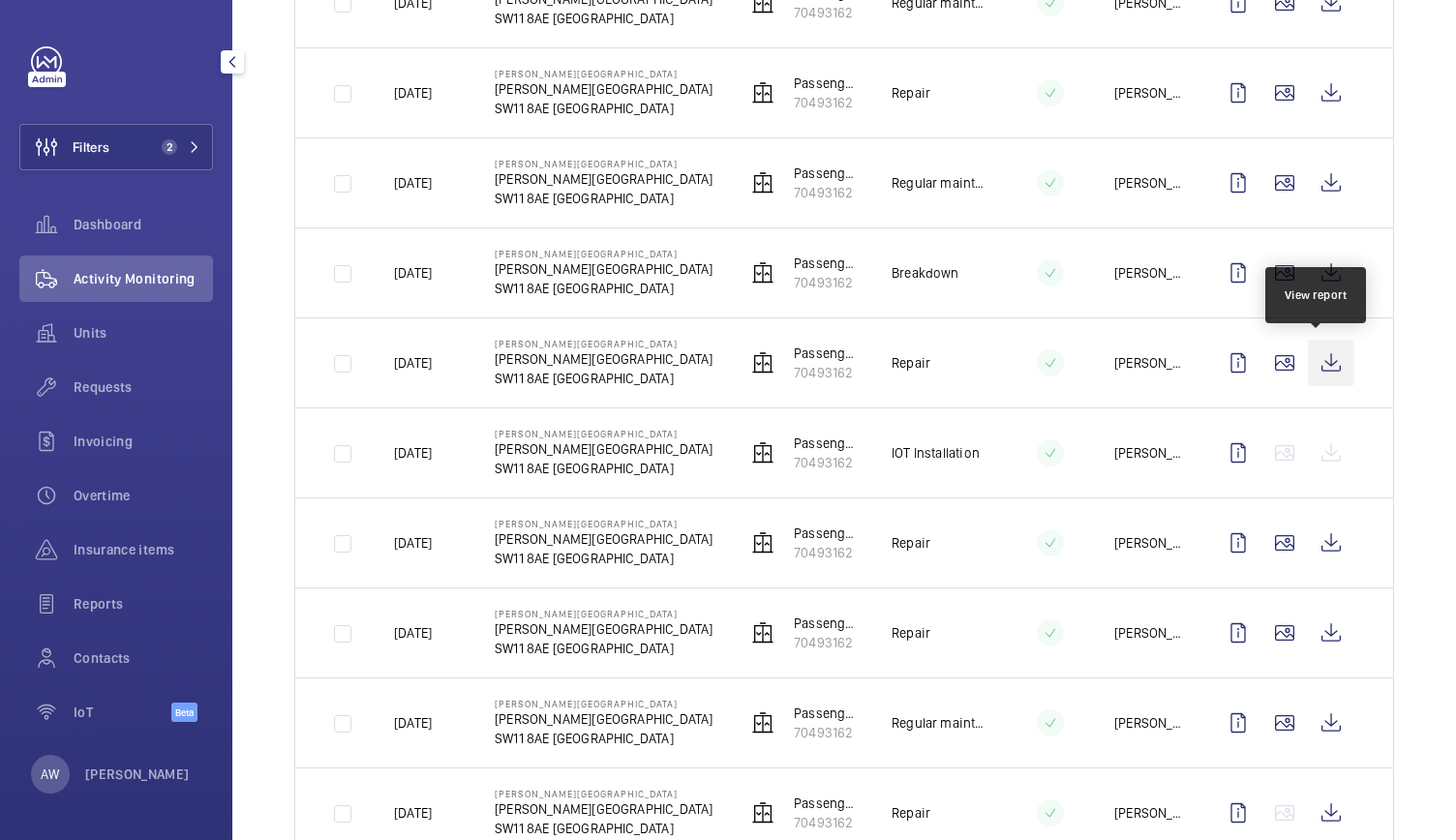
click at [1318, 370] on wm-front-icon-button at bounding box center [1331, 363] width 47 height 47
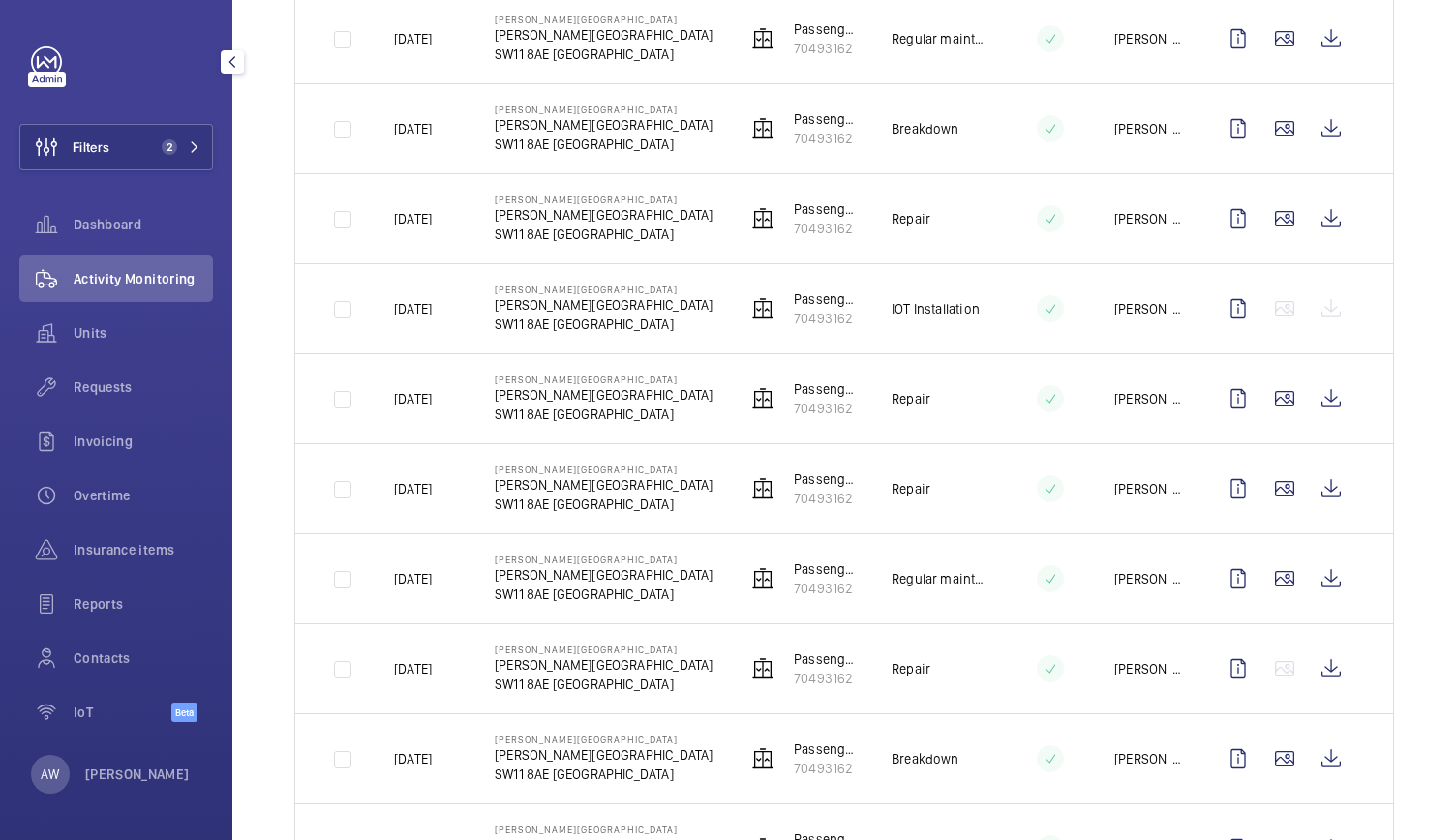
scroll to position [560, 0]
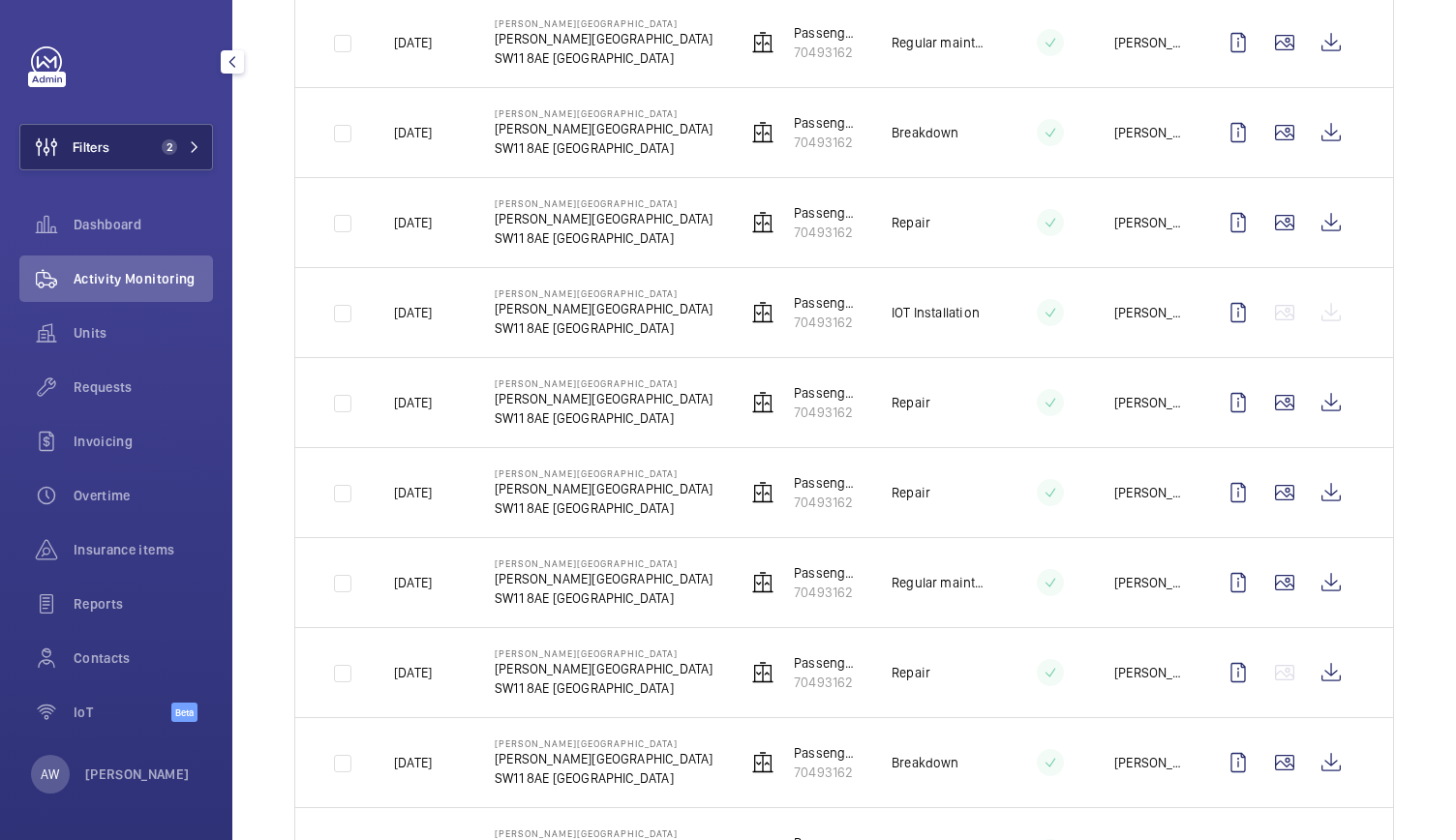
click at [172, 146] on span "2" at bounding box center [170, 147] width 16 height 16
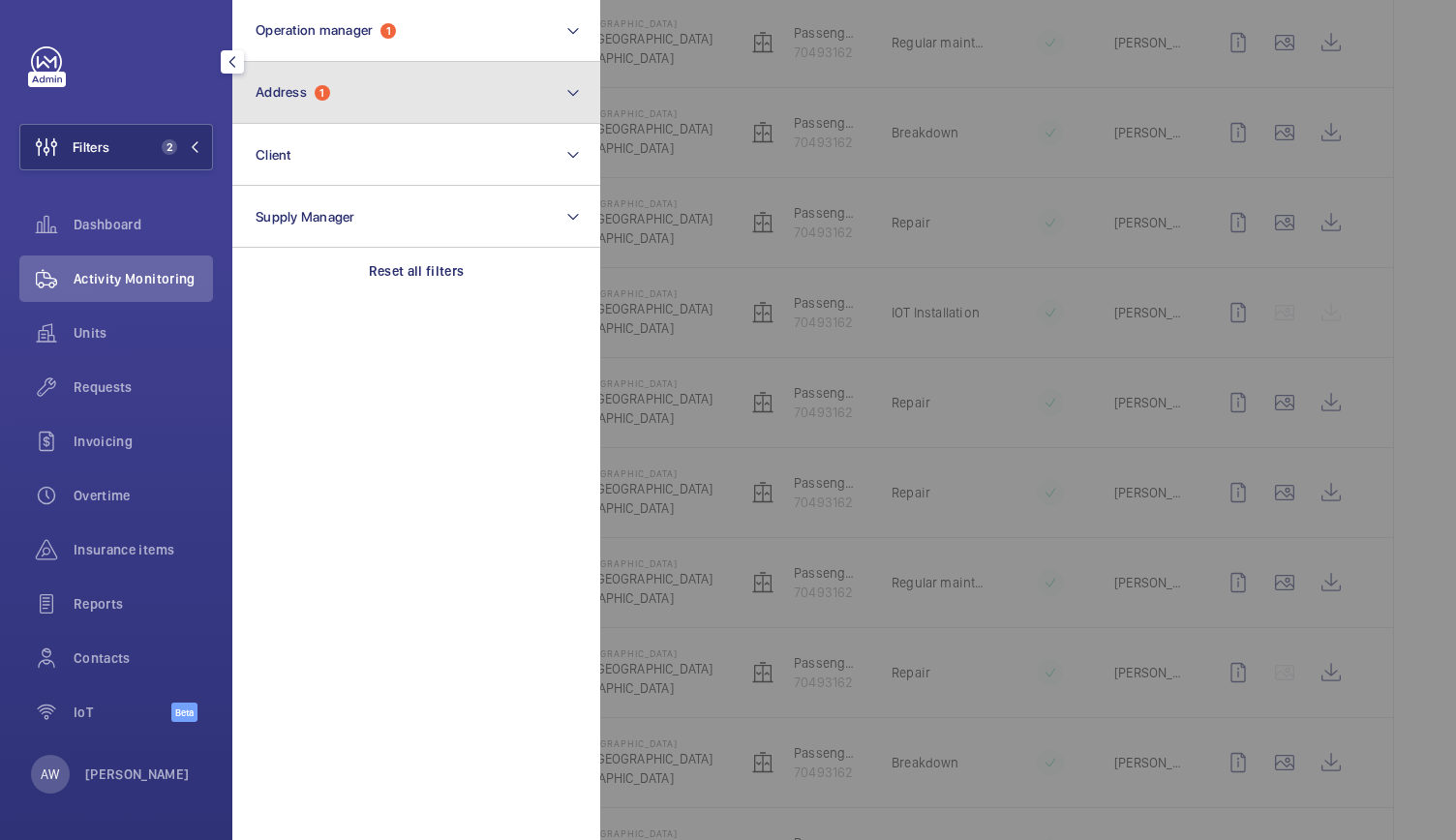
click at [317, 95] on span "1" at bounding box center [322, 93] width 16 height 16
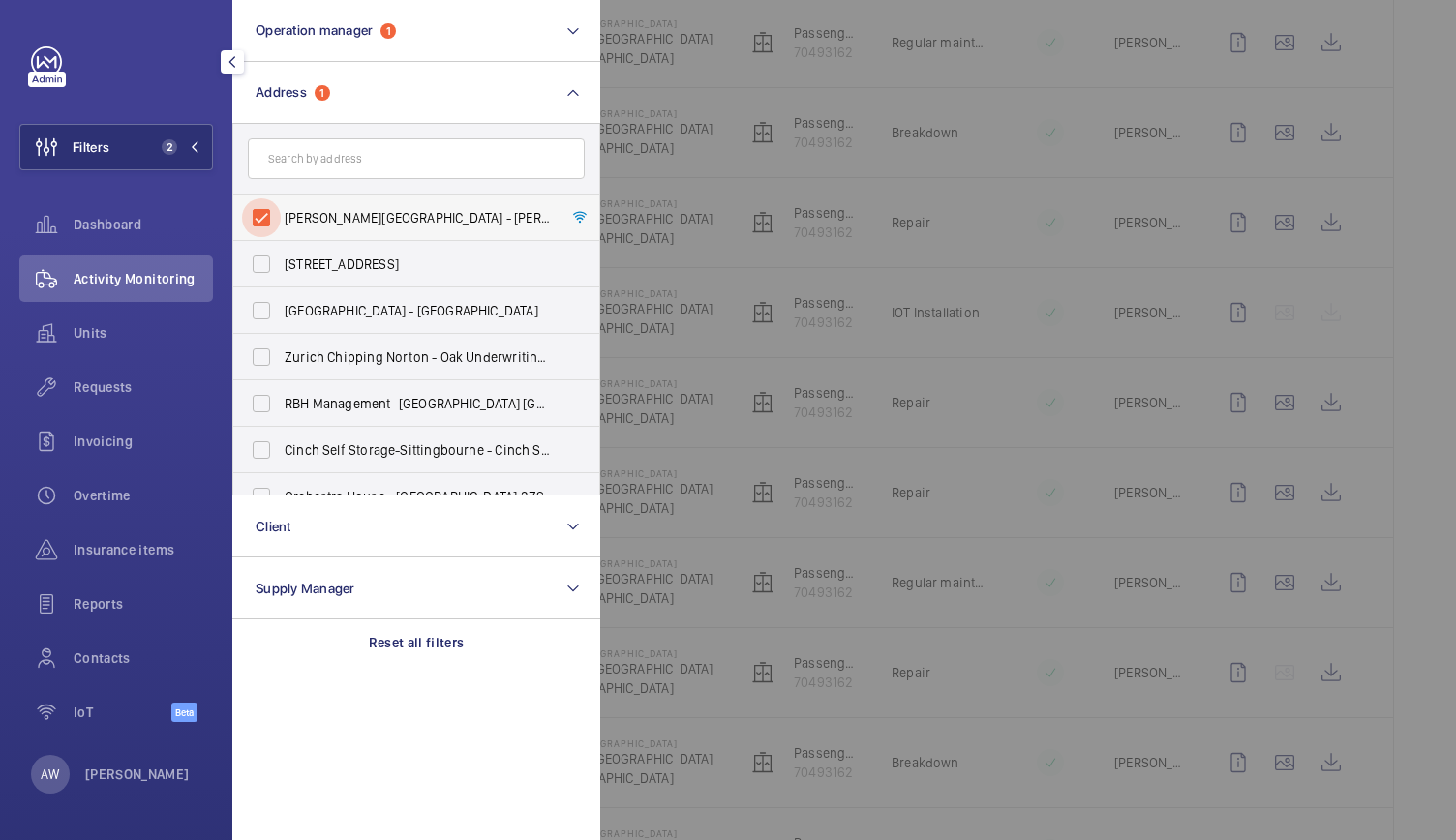
click at [267, 216] on input "[PERSON_NAME][GEOGRAPHIC_DATA] - [PERSON_NAME][GEOGRAPHIC_DATA]" at bounding box center [261, 218] width 39 height 39
checkbox input "false"
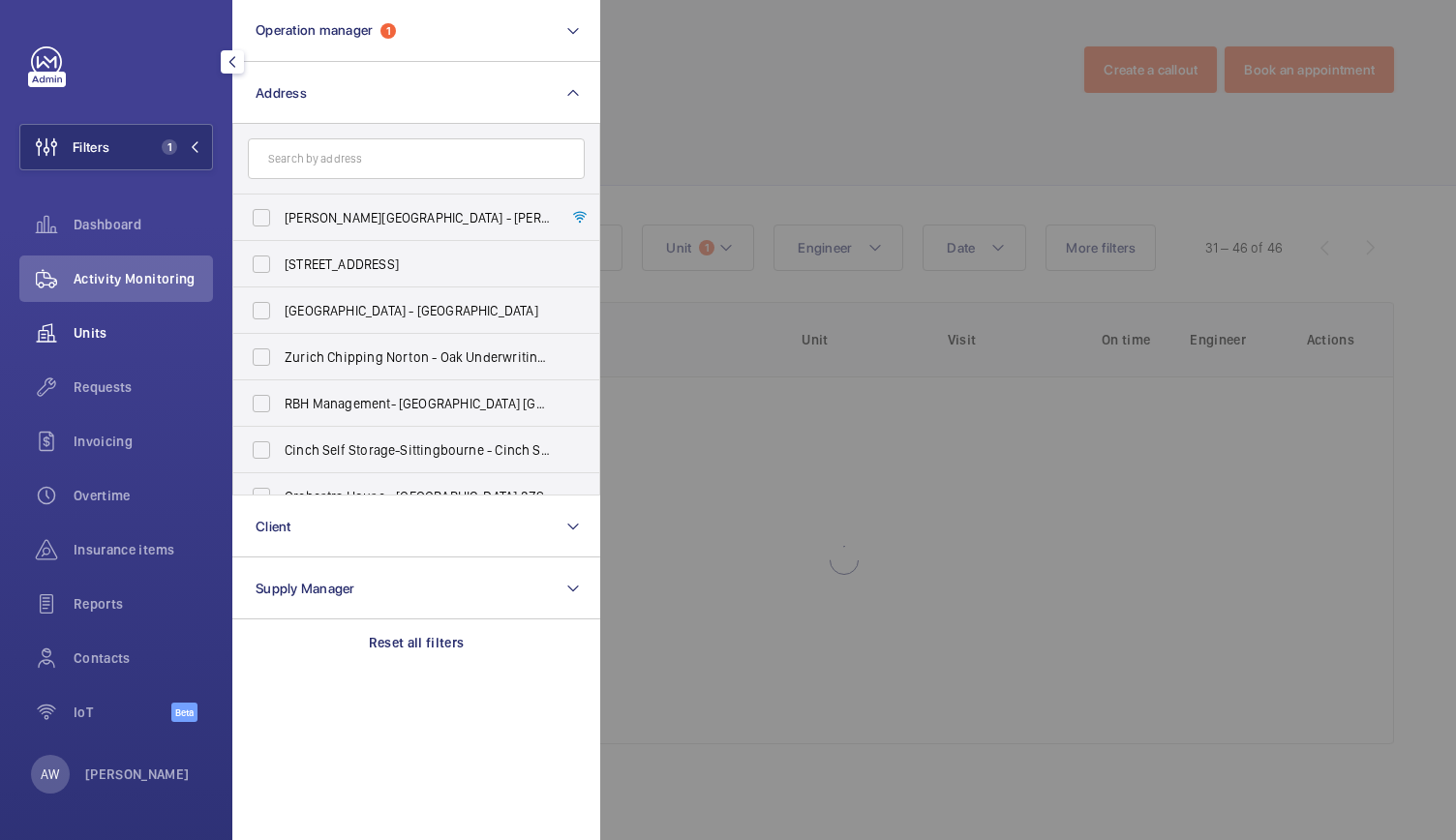
click at [95, 339] on span "Units" at bounding box center [144, 333] width 140 height 19
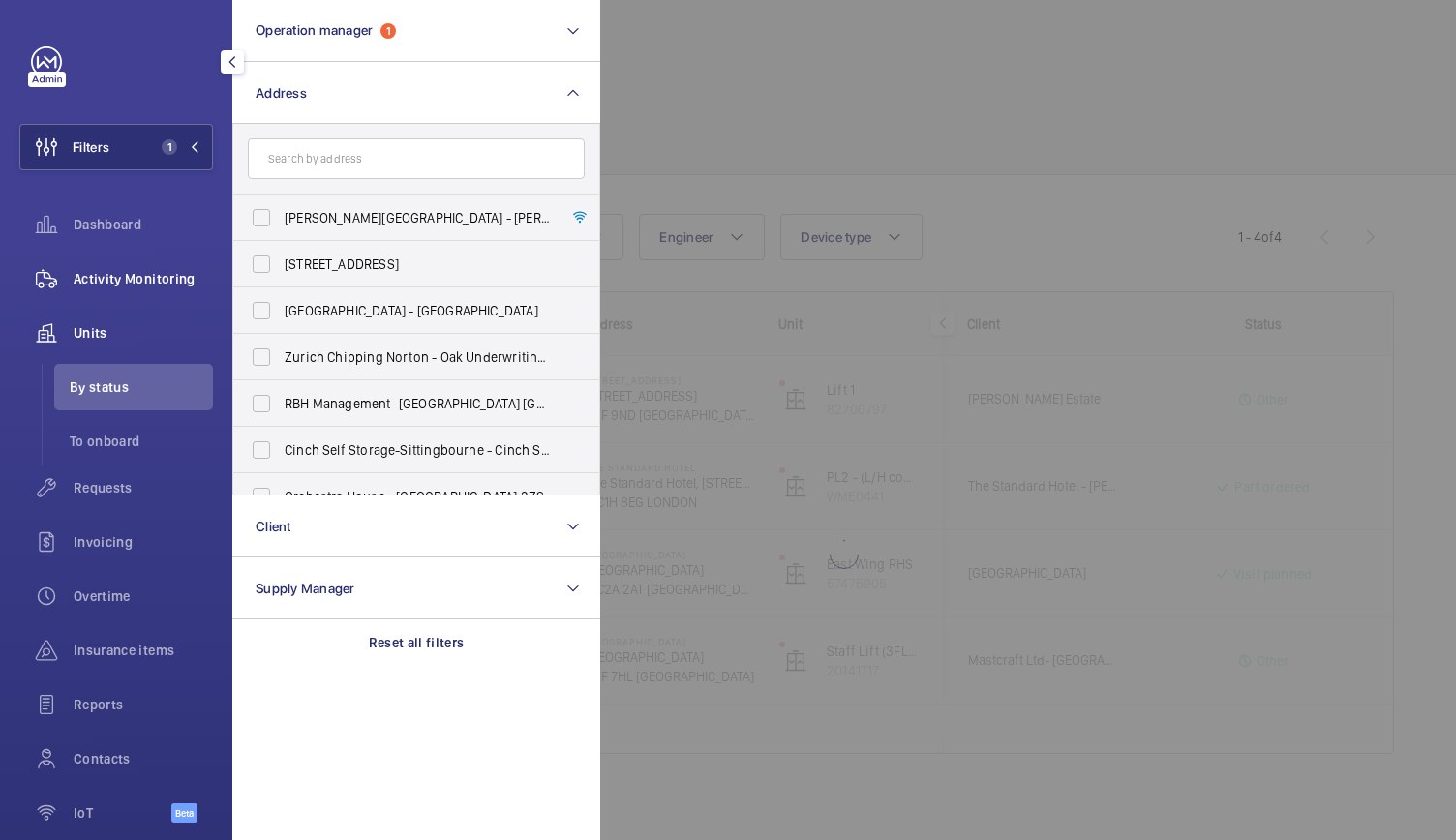
click at [91, 299] on div "Activity Monitoring" at bounding box center [116, 278] width 194 height 47
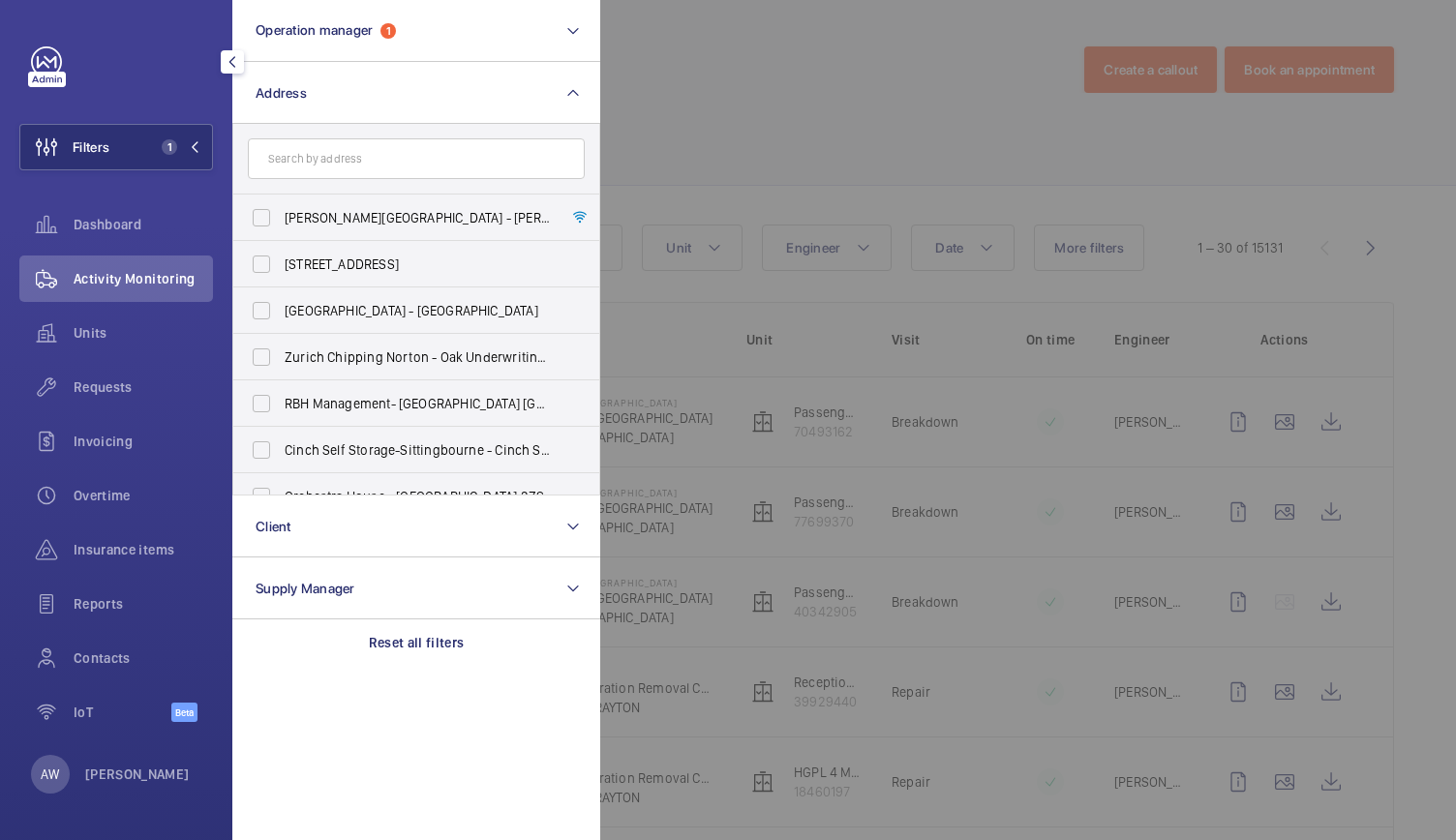
click at [809, 223] on div at bounding box center [1328, 420] width 1456 height 840
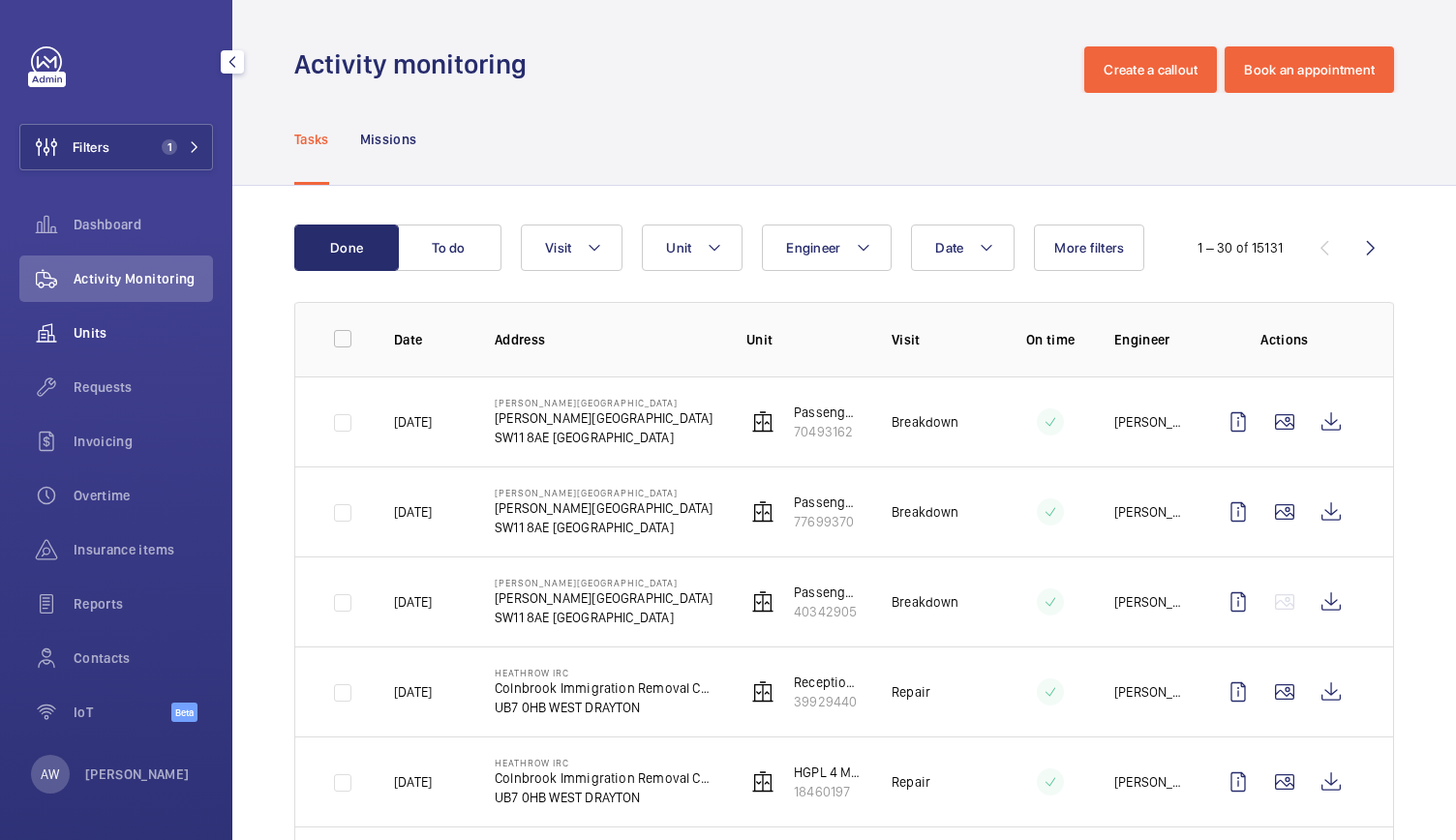
click at [140, 339] on span "Units" at bounding box center [144, 333] width 140 height 19
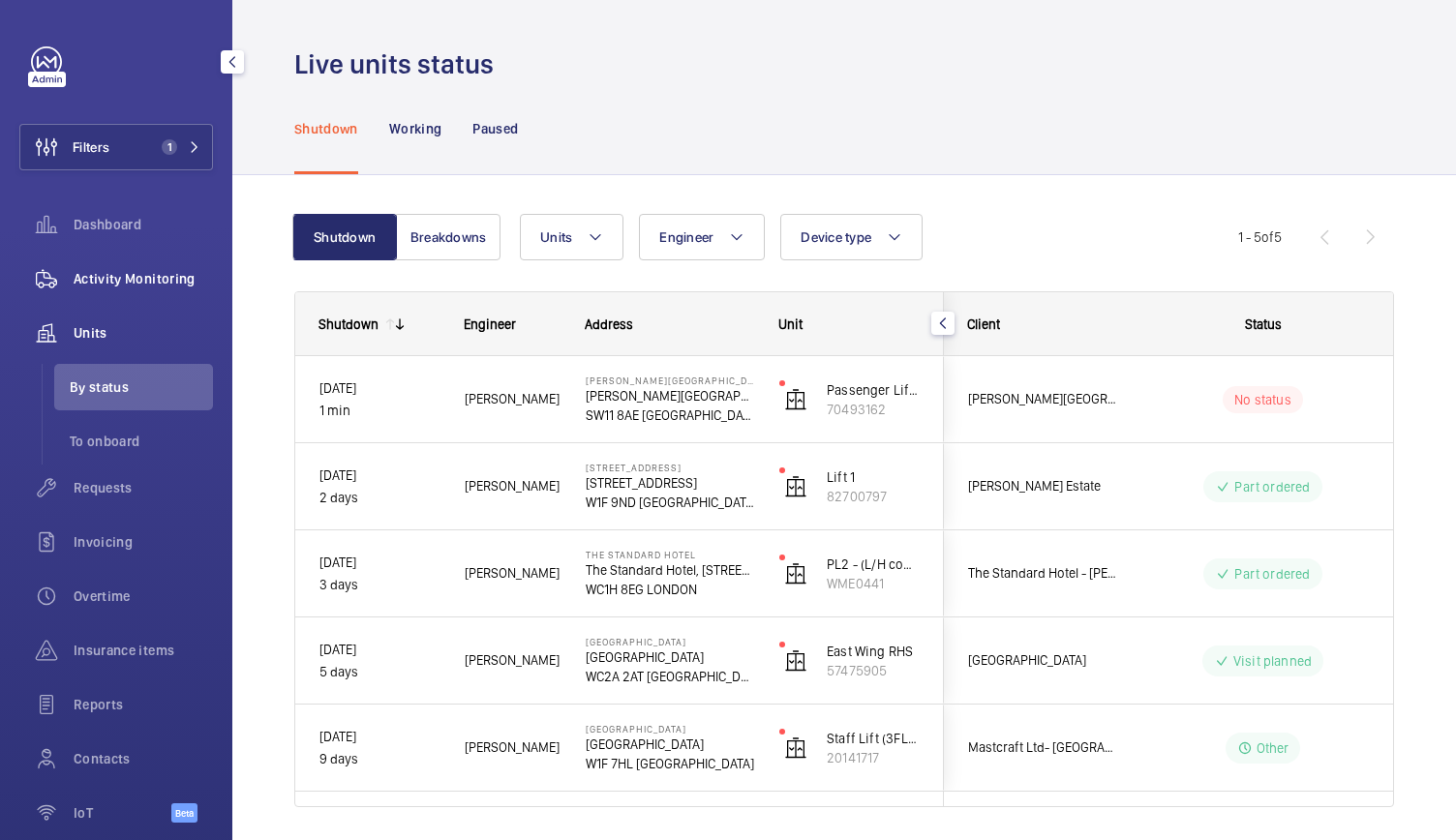
click at [136, 280] on span "Activity Monitoring" at bounding box center [144, 278] width 140 height 19
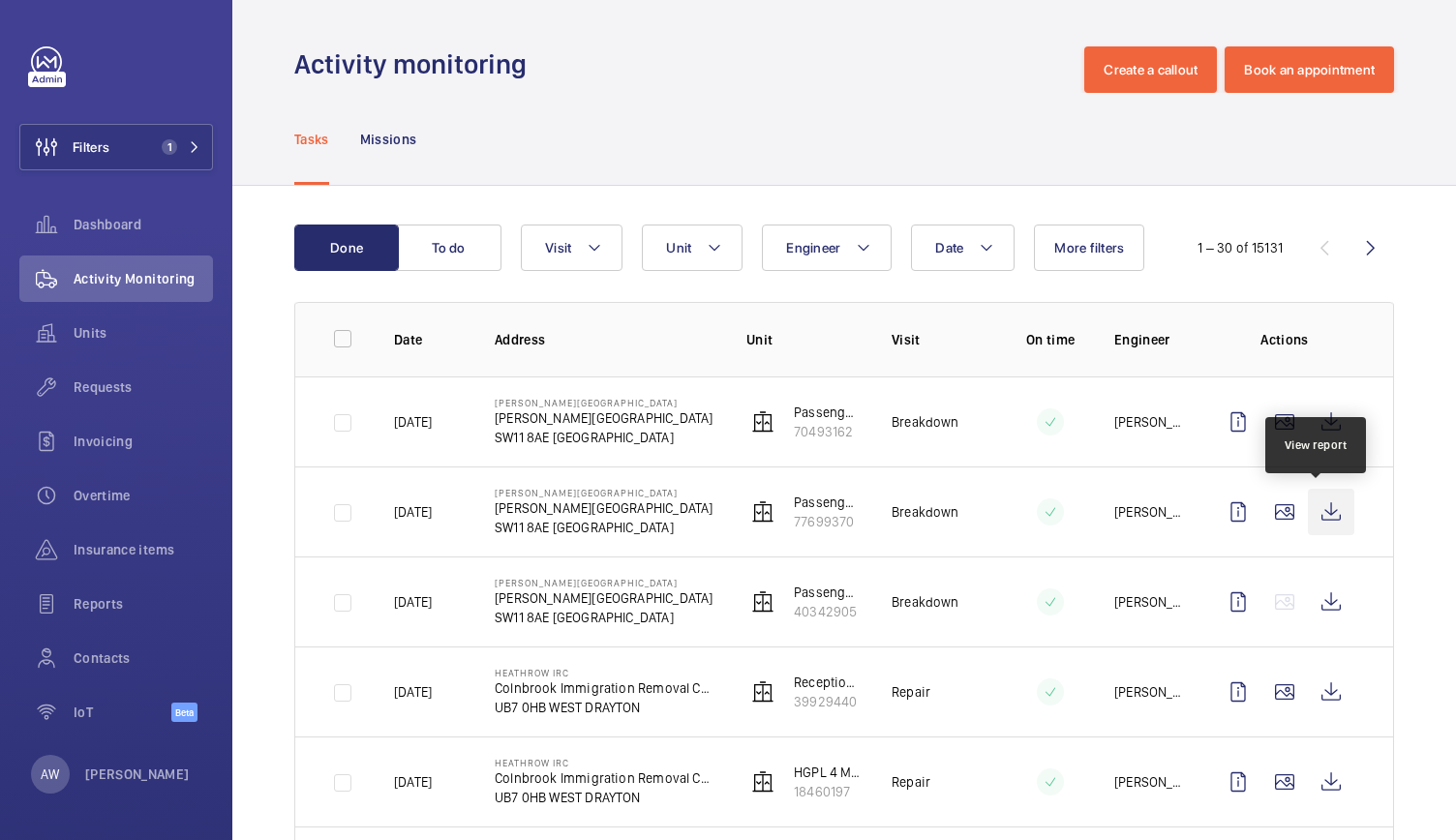
click at [1308, 517] on wm-front-icon-button at bounding box center [1331, 512] width 47 height 47
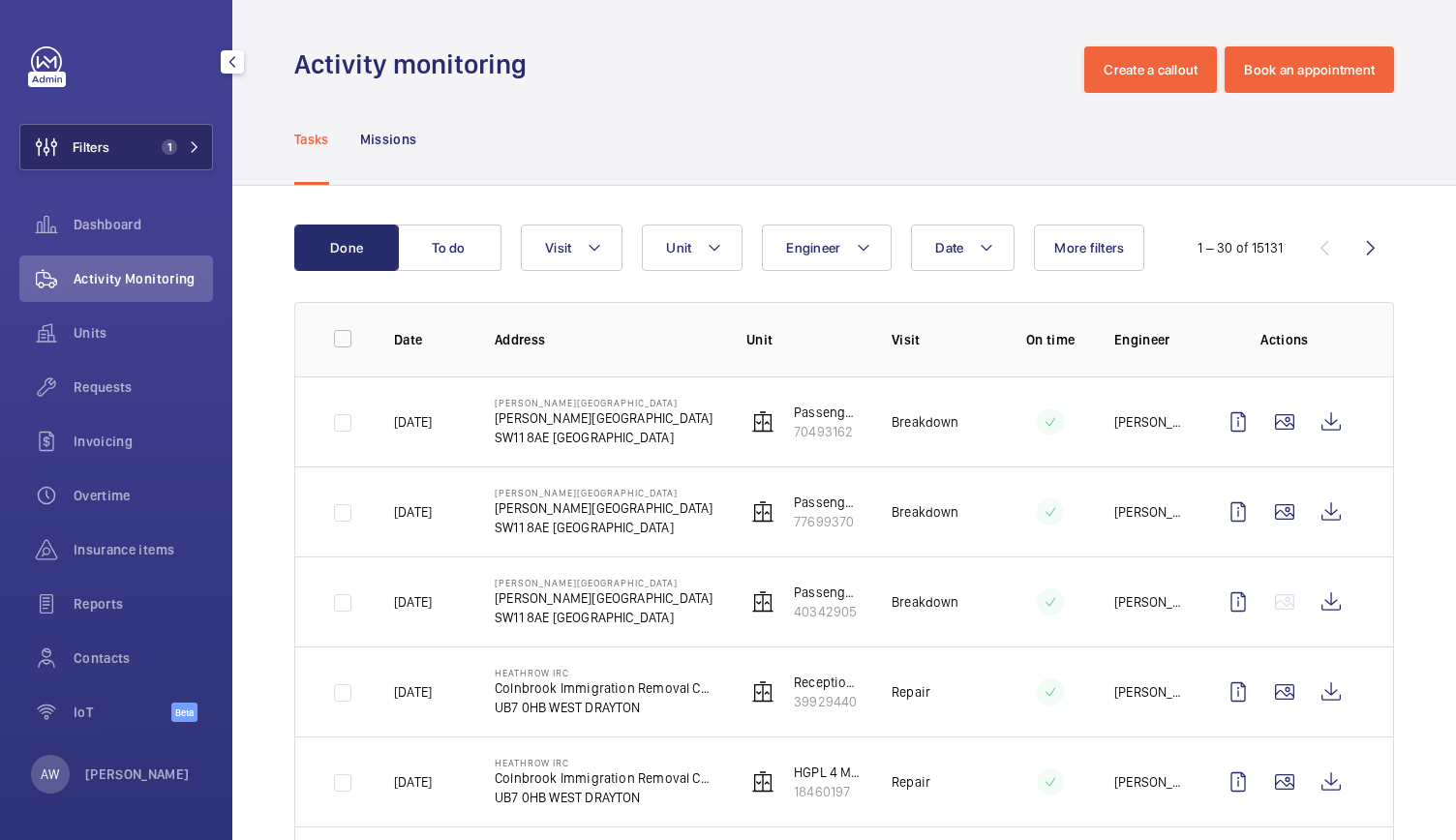
click at [163, 135] on button "Filters 1" at bounding box center [116, 147] width 194 height 47
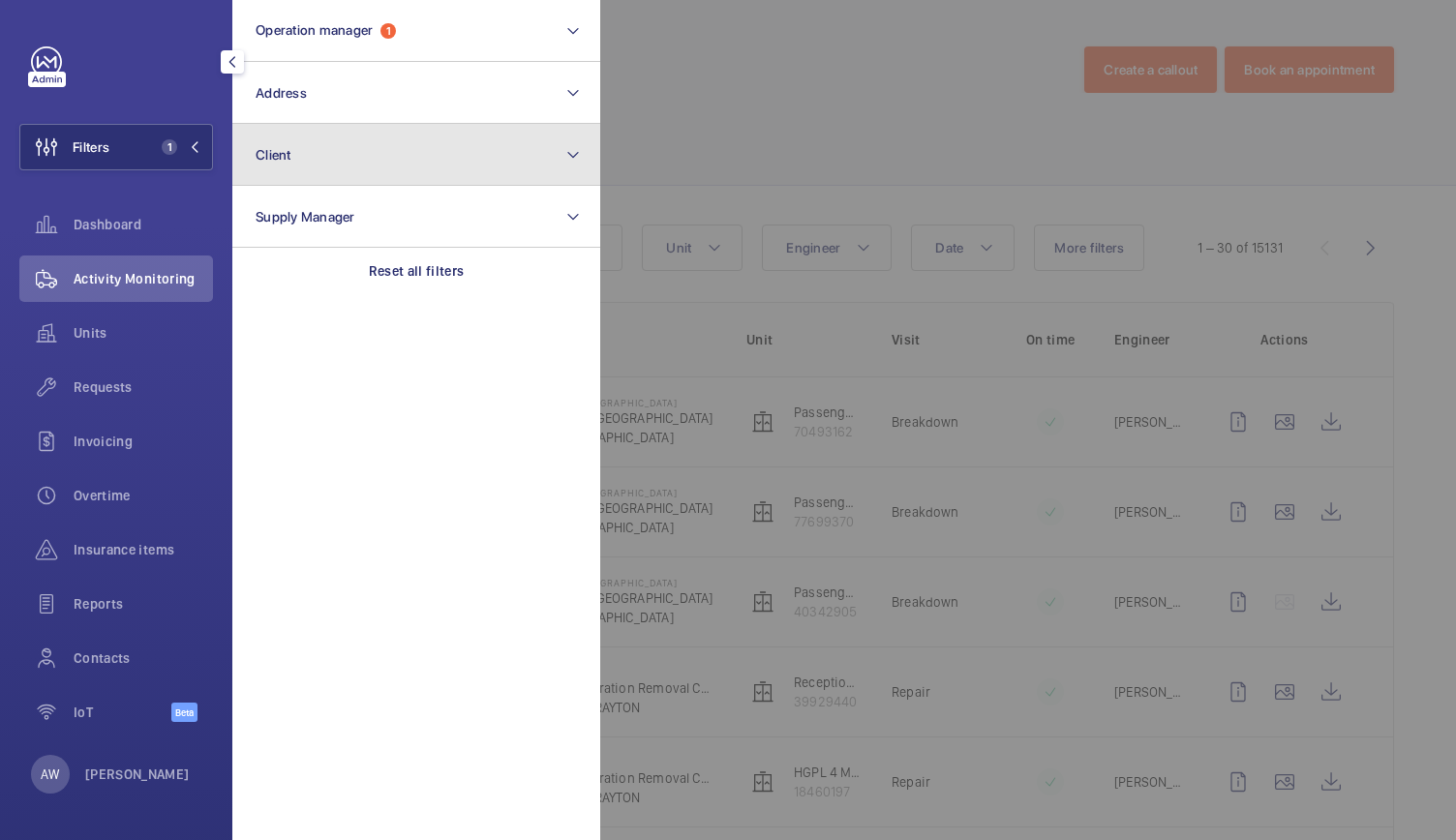
click at [304, 146] on button "Client" at bounding box center [415, 155] width 368 height 62
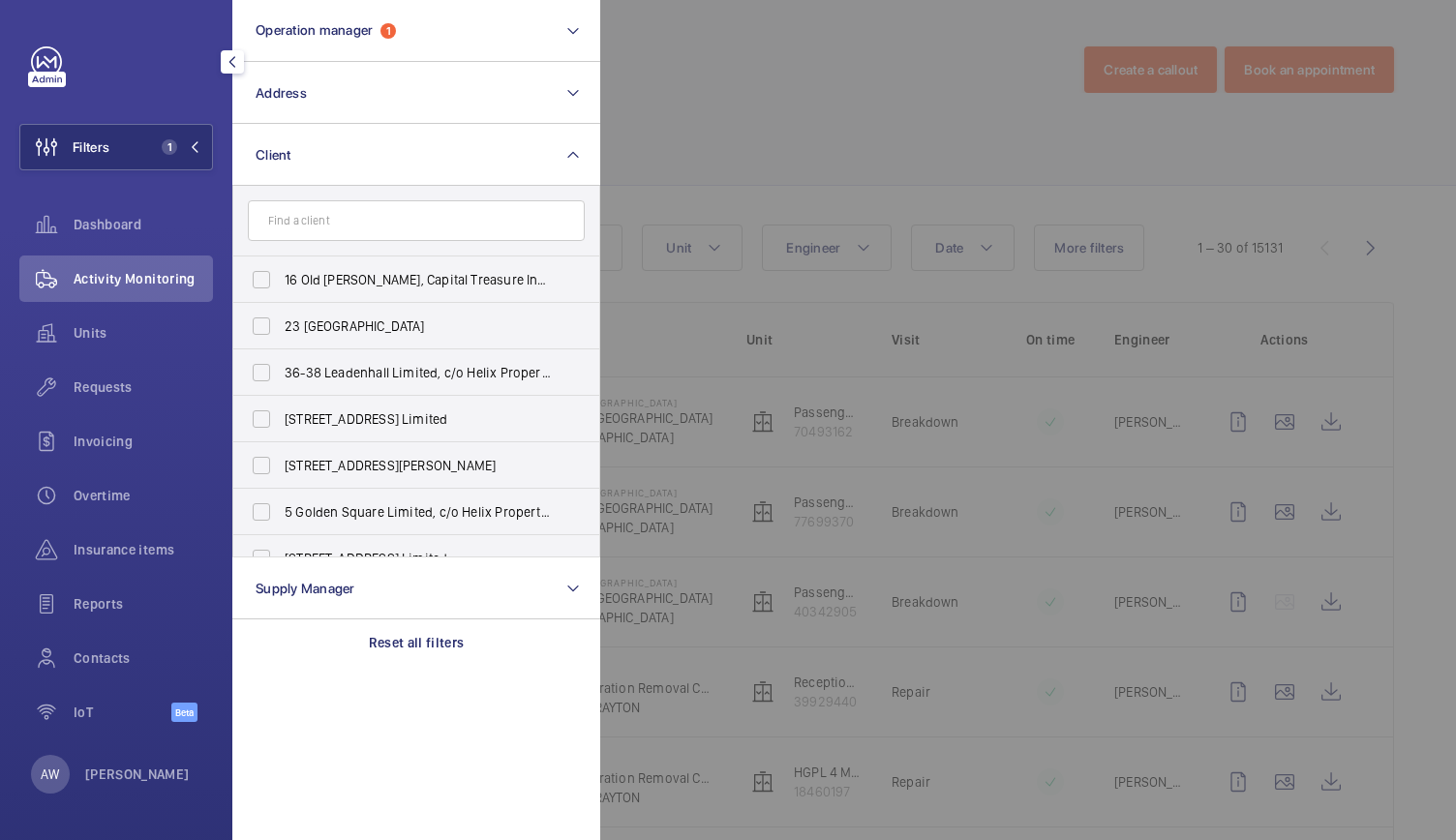
click at [300, 217] on input "text" at bounding box center [415, 221] width 337 height 41
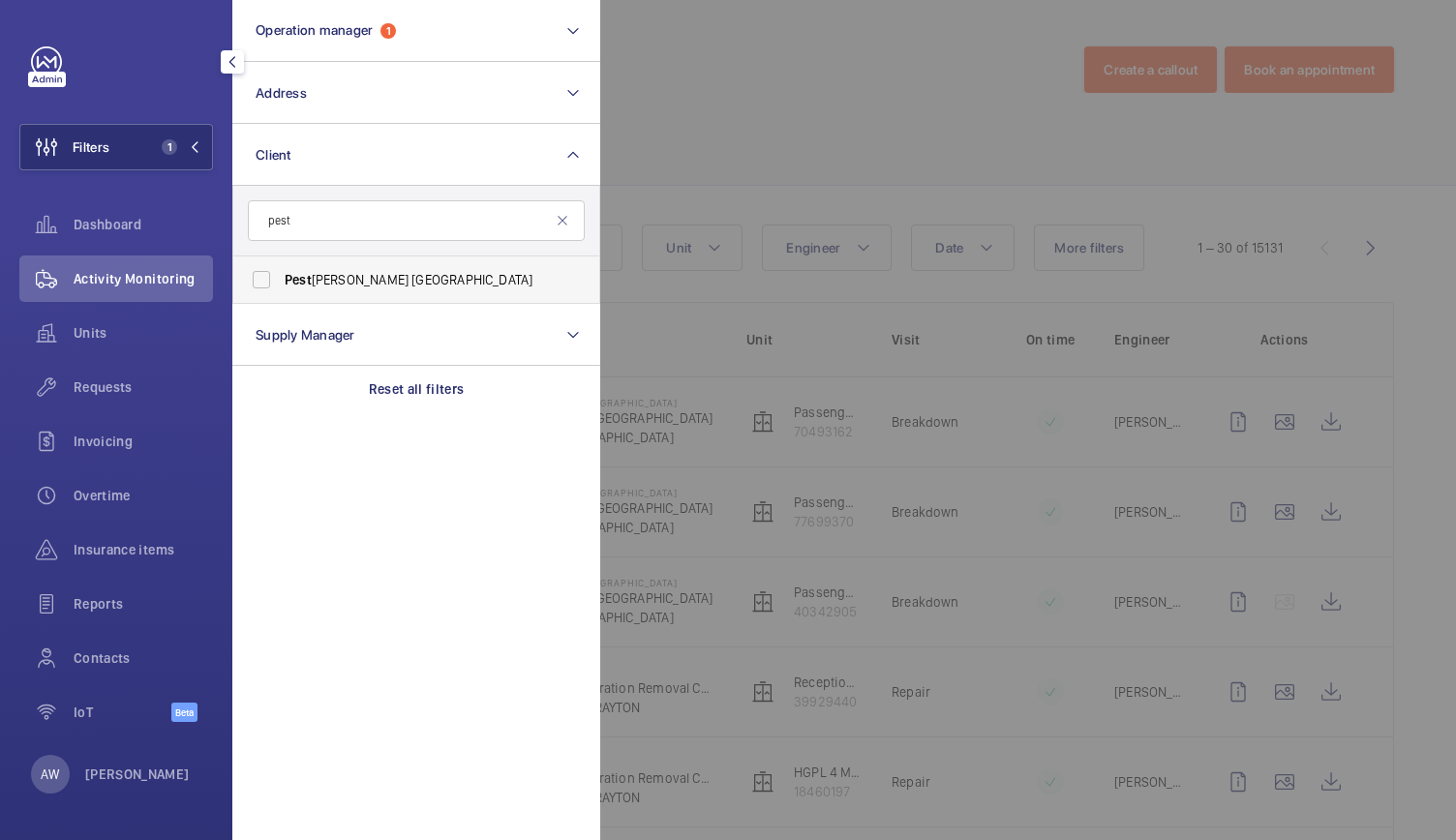
type input "pest"
click at [327, 275] on span "[GEOGRAPHIC_DATA][PERSON_NAME]" at bounding box center [417, 279] width 266 height 19
click at [280, 275] on input "[GEOGRAPHIC_DATA][PERSON_NAME]" at bounding box center [261, 279] width 39 height 39
checkbox input "true"
click at [772, 102] on div at bounding box center [1328, 420] width 1456 height 840
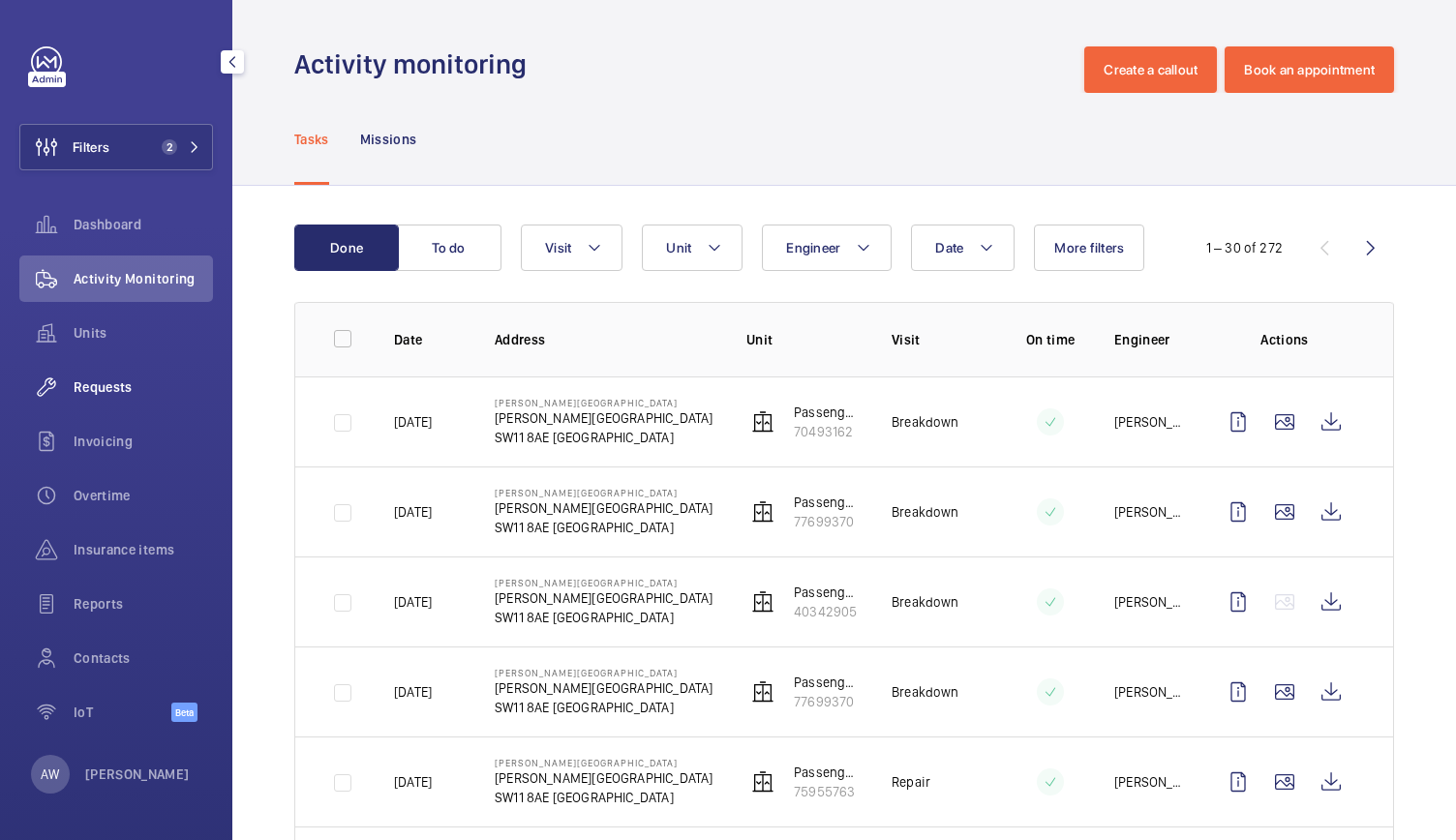
click at [99, 375] on div "Requests" at bounding box center [116, 387] width 194 height 47
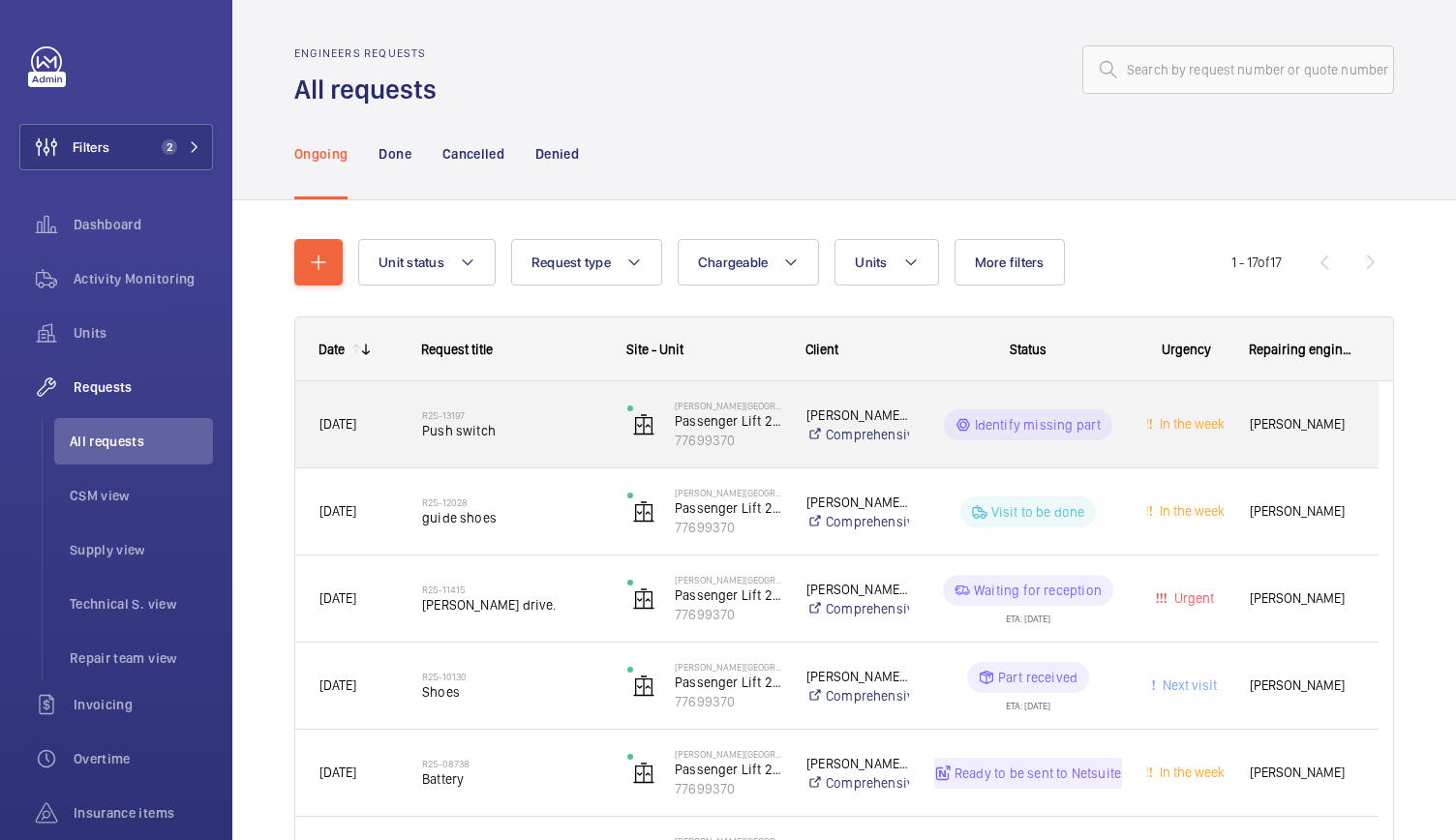
click at [583, 431] on span "Push switch" at bounding box center [512, 431] width 180 height 19
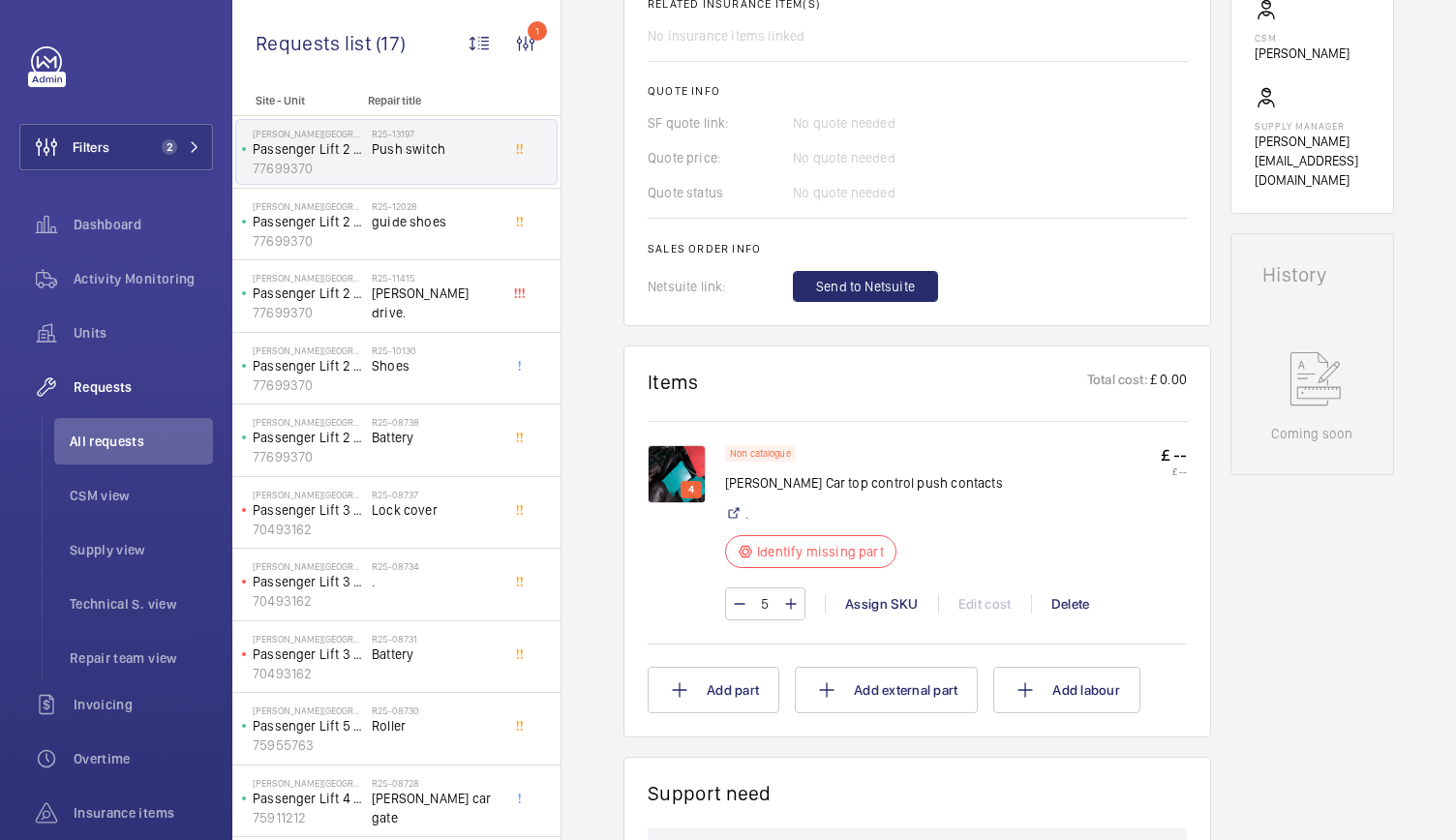
scroll to position [824, 0]
click at [668, 445] on img at bounding box center [677, 474] width 58 height 58
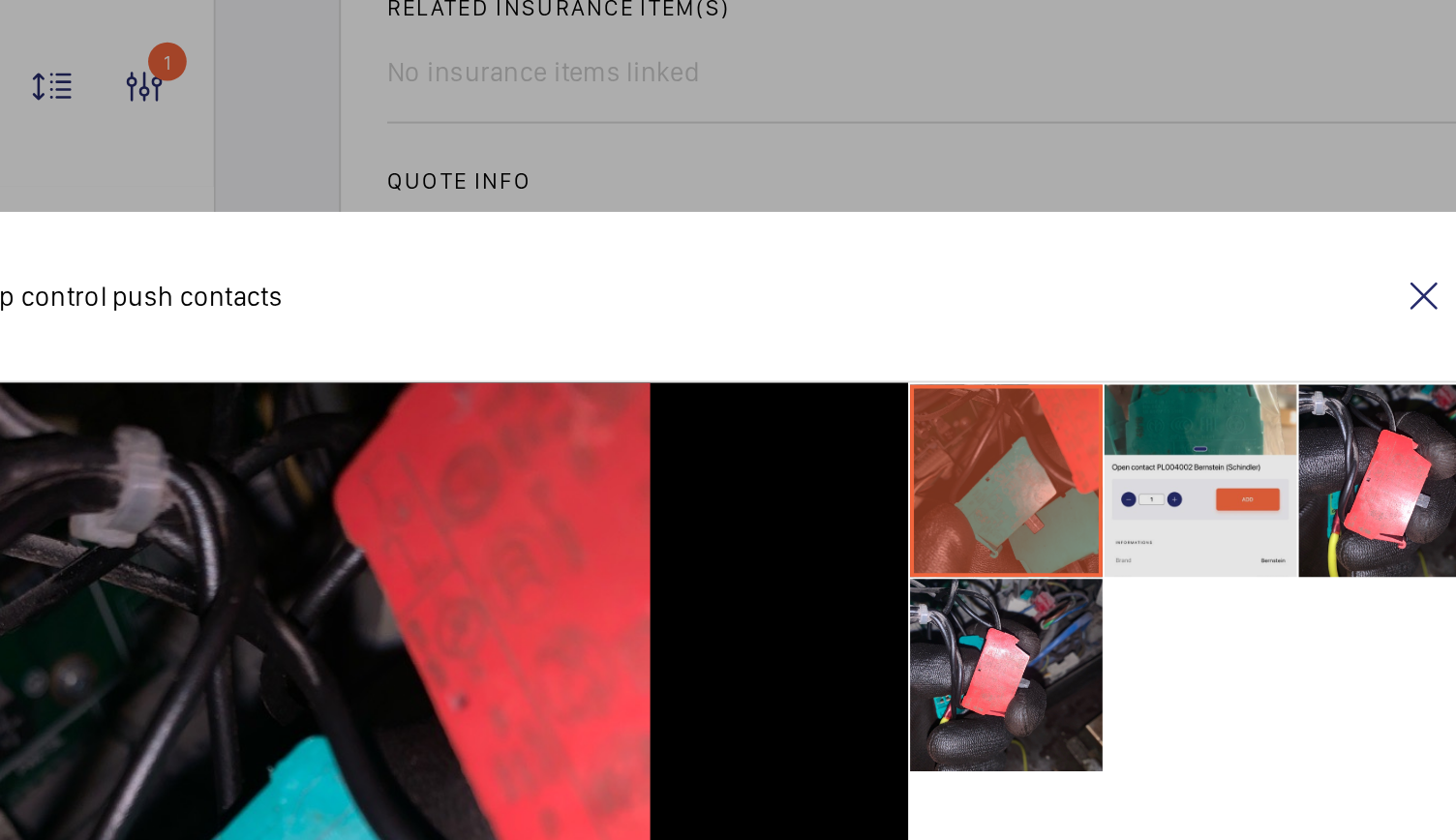
click at [1066, 262] on li at bounding box center [1057, 242] width 97 height 97
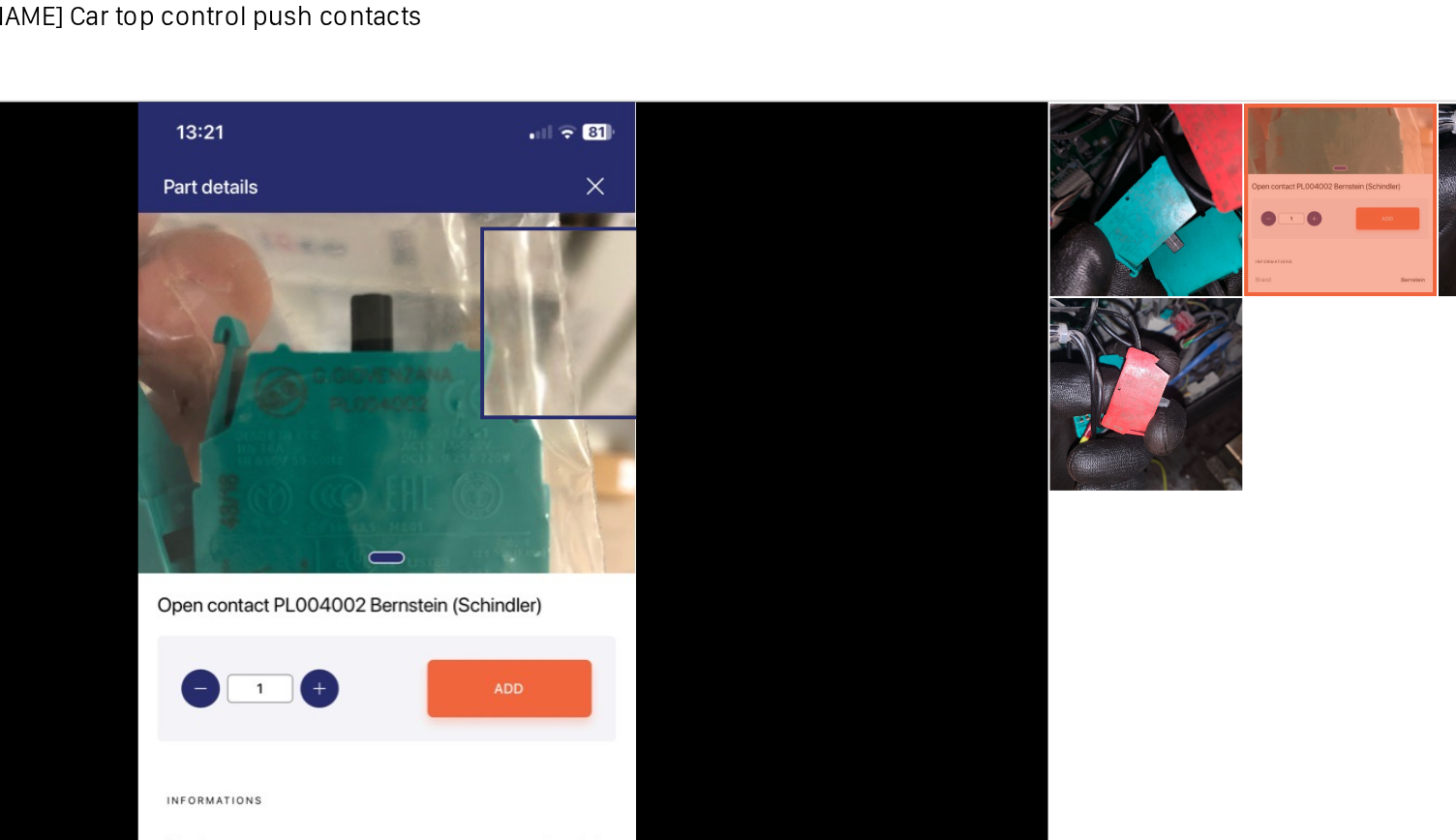
click at [671, 302] on img at bounding box center [577, 464] width 250 height 542
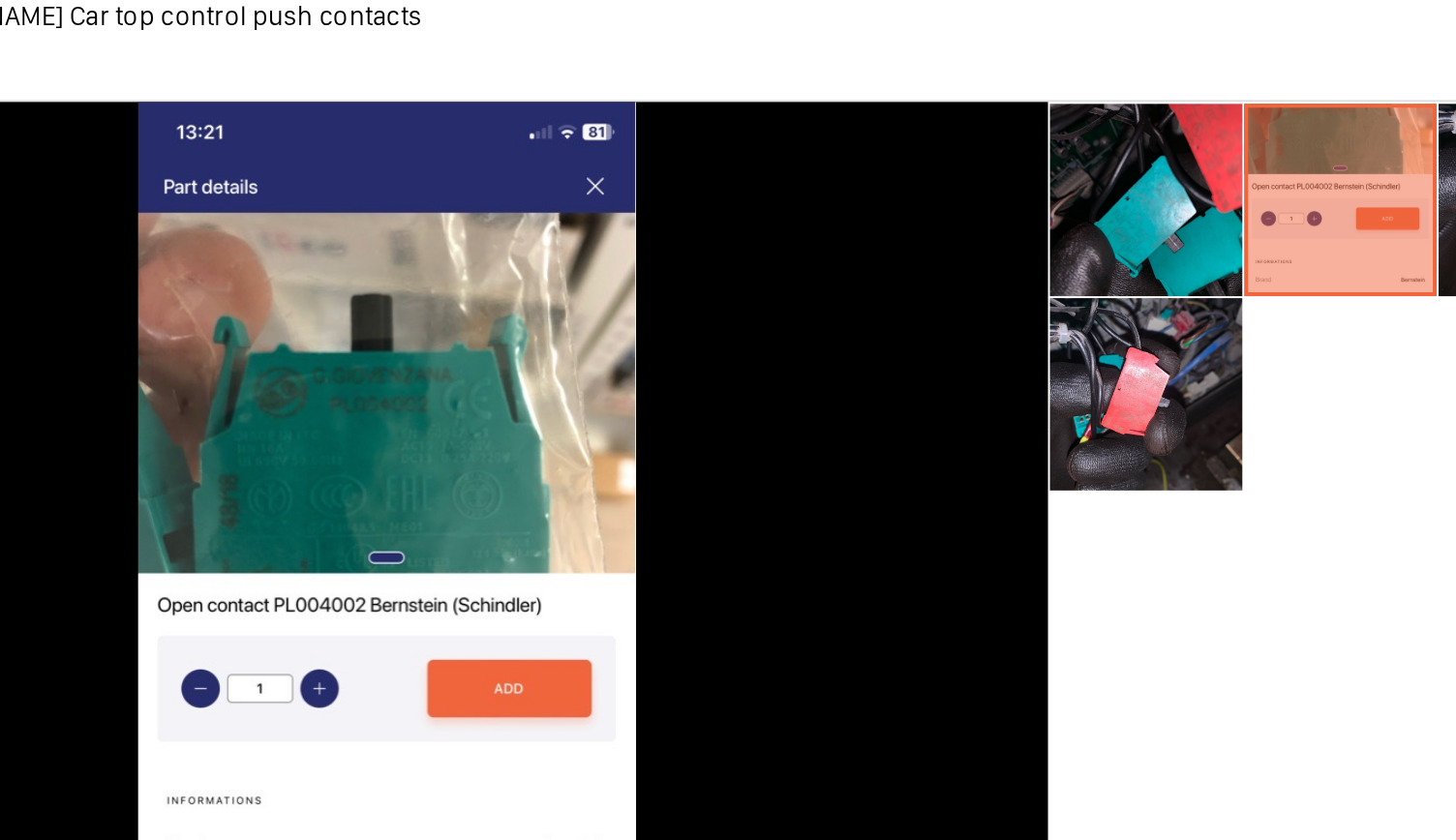
click at [766, 359] on div at bounding box center [576, 464] width 666 height 542
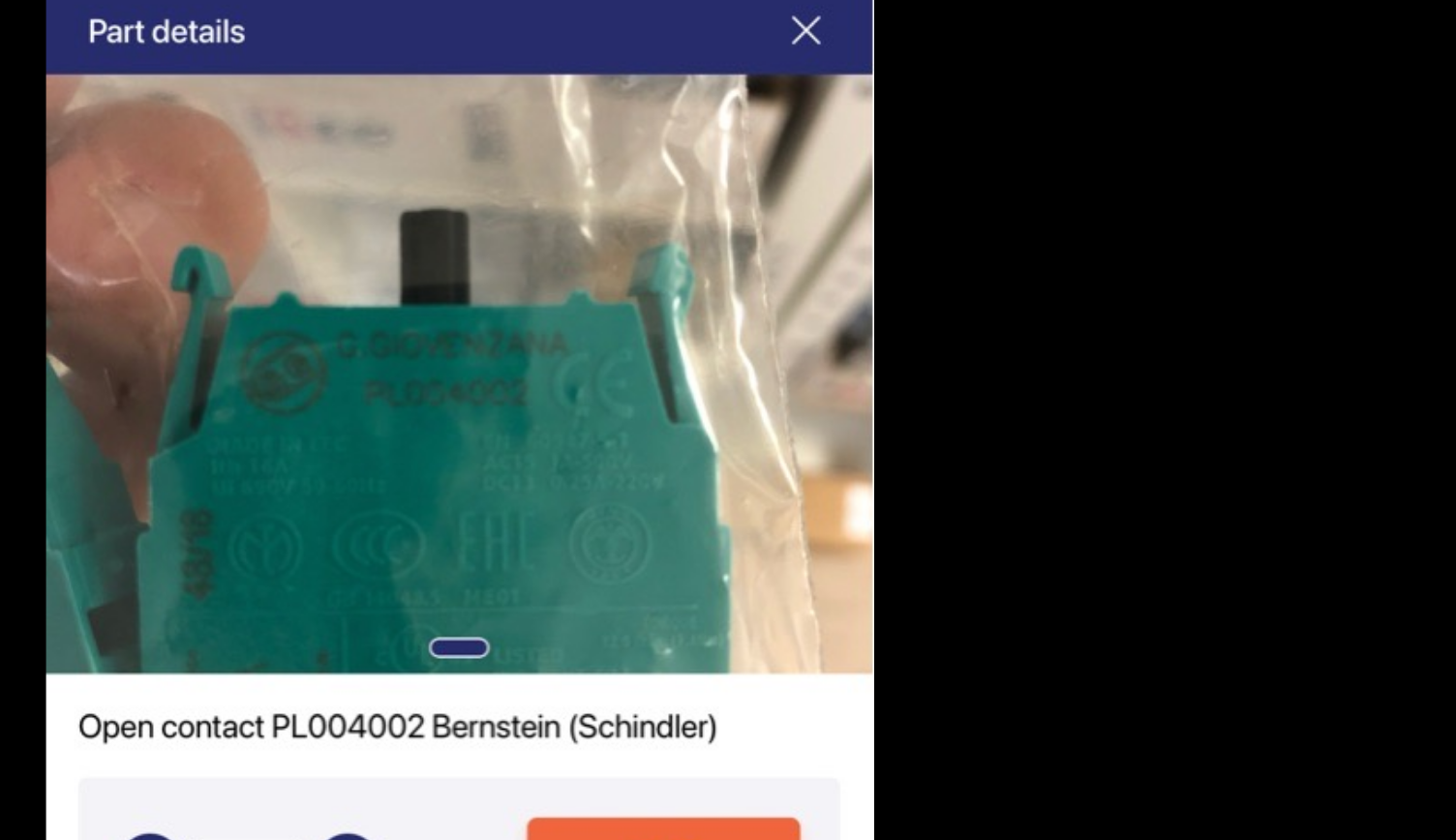
click at [878, 381] on div at bounding box center [576, 464] width 666 height 542
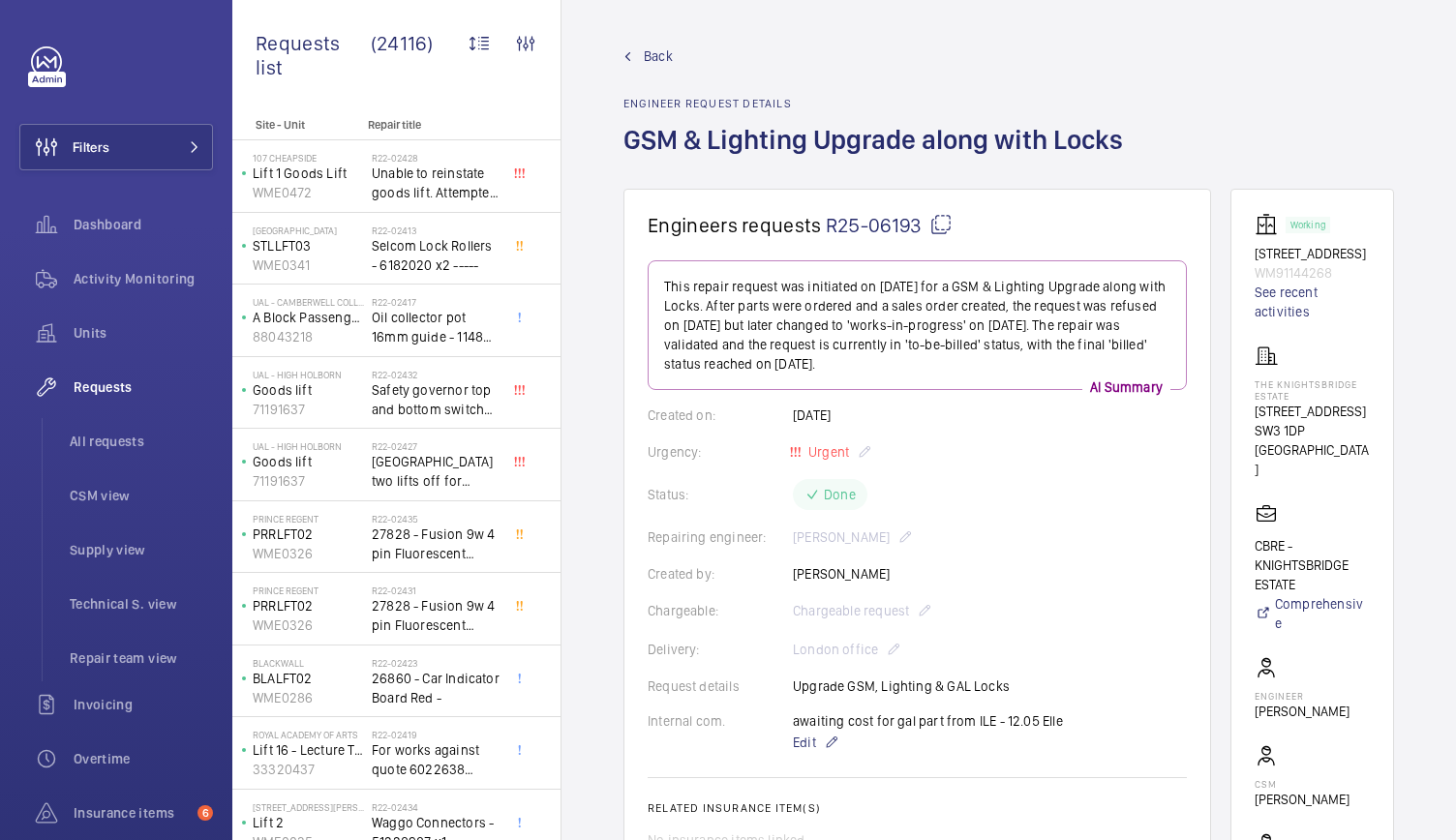
click at [914, 217] on span "R25-06193" at bounding box center [889, 225] width 127 height 24
